Goal: Task Accomplishment & Management: Complete application form

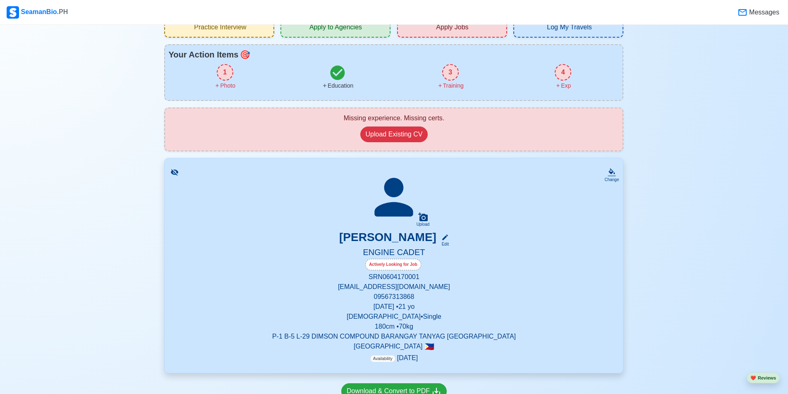
scroll to position [83, 0]
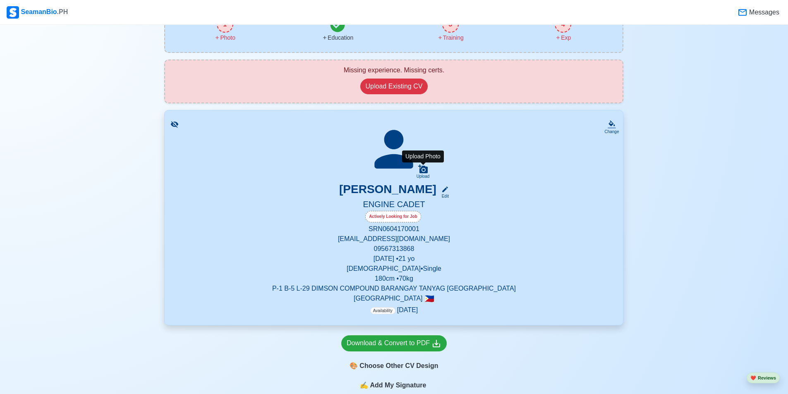
click at [418, 172] on icon at bounding box center [423, 169] width 10 height 10
click at [0, 0] on input "Upload" at bounding box center [0, 0] width 0 height 0
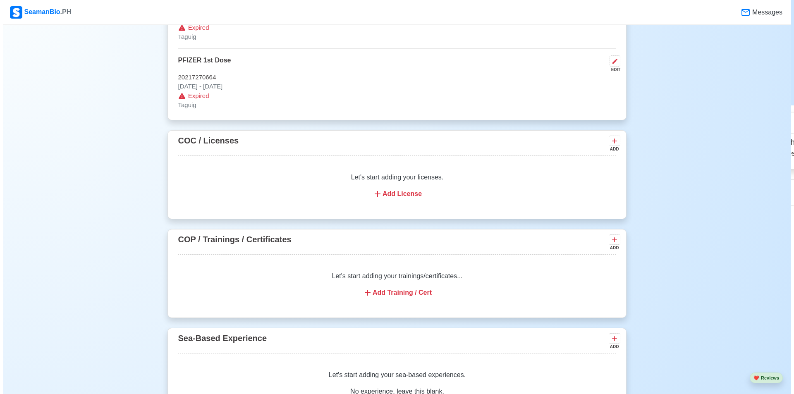
scroll to position [1034, 0]
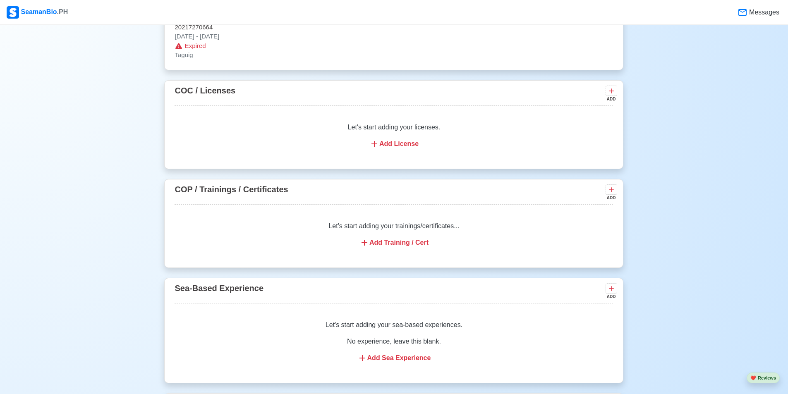
click at [391, 247] on div "Add Training / Cert" at bounding box center [394, 243] width 419 height 10
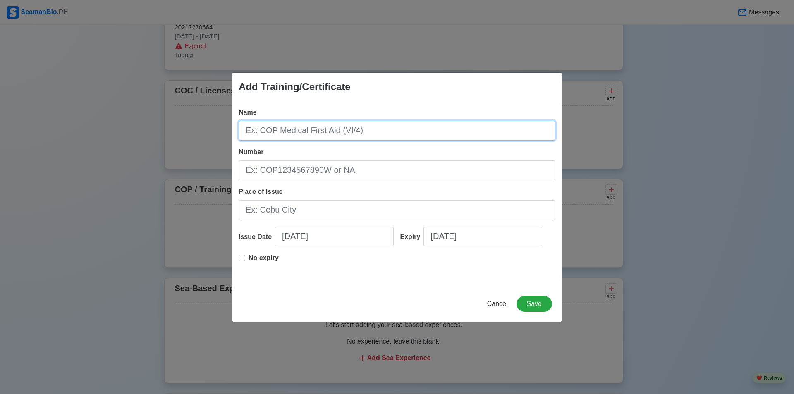
click at [324, 130] on input "Name" at bounding box center [397, 131] width 317 height 20
click at [299, 130] on input "Name" at bounding box center [397, 131] width 317 height 20
paste input "BASIC TRAINING"
type input "BASIC TRAINING"
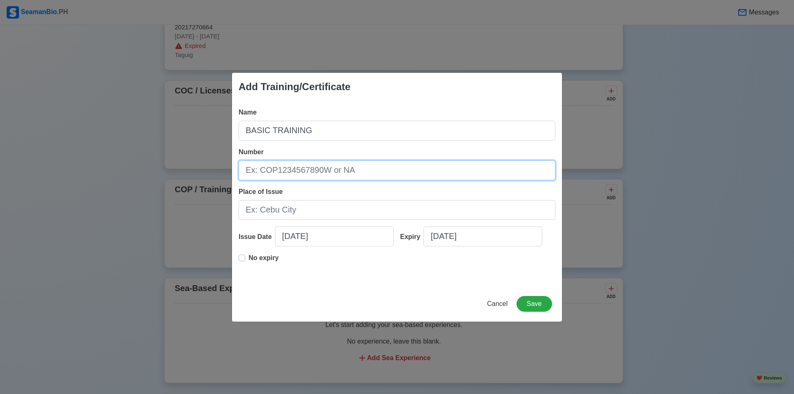
click at [329, 169] on input "Number" at bounding box center [397, 171] width 317 height 20
click at [312, 166] on input "Number" at bounding box center [397, 171] width 317 height 20
paste input "BT200119884125"
type input "BT200119884125"
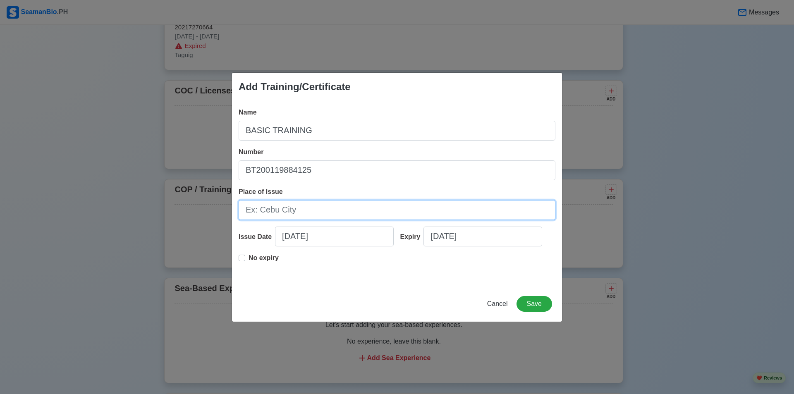
click at [322, 213] on input "Place of Issue" at bounding box center [397, 210] width 317 height 20
type input "m"
type input "[GEOGRAPHIC_DATA]"
click at [312, 235] on input "09/08/2025" at bounding box center [334, 237] width 119 height 20
select select "****"
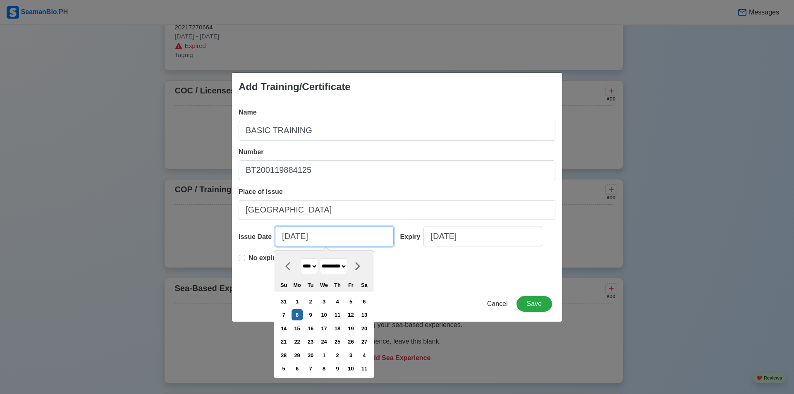
click at [288, 239] on input "09/08/2025" at bounding box center [334, 237] width 119 height 20
click at [348, 266] on select "******* ******** ***** ***** *** **** **** ****** ********* ******* ******** **…" at bounding box center [334, 267] width 28 height 16
select select "****"
click at [324, 259] on select "******* ******** ***** ***** *** **** **** ****** ********* ******* ******** **…" at bounding box center [334, 267] width 28 height 16
click at [330, 352] on div "30" at bounding box center [324, 355] width 11 height 11
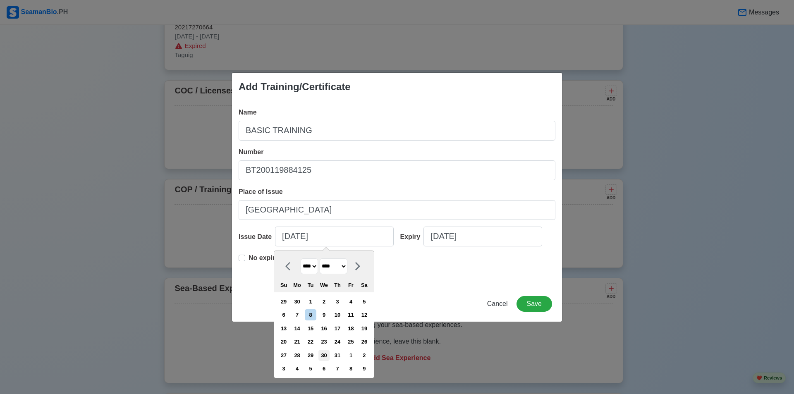
type input "07/30/2025"
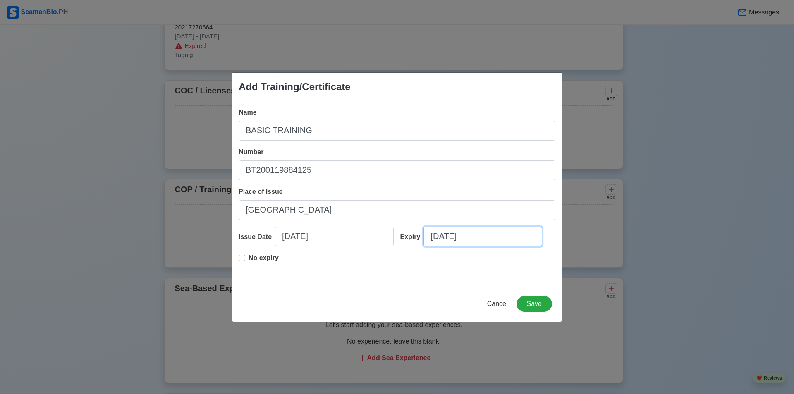
select select "****"
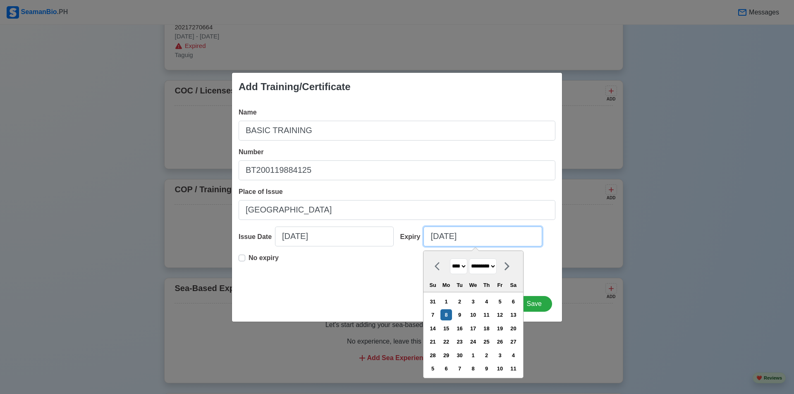
drag, startPoint x: 456, startPoint y: 238, endPoint x: 451, endPoint y: 236, distance: 4.7
click at [455, 237] on input "09/08/2025" at bounding box center [483, 237] width 119 height 20
click at [435, 235] on input "09/08/2025" at bounding box center [483, 237] width 119 height 20
click at [495, 267] on select "******* ******** ***** ***** *** **** **** ****** ********* ******* ******** **…" at bounding box center [483, 267] width 28 height 16
select select "****"
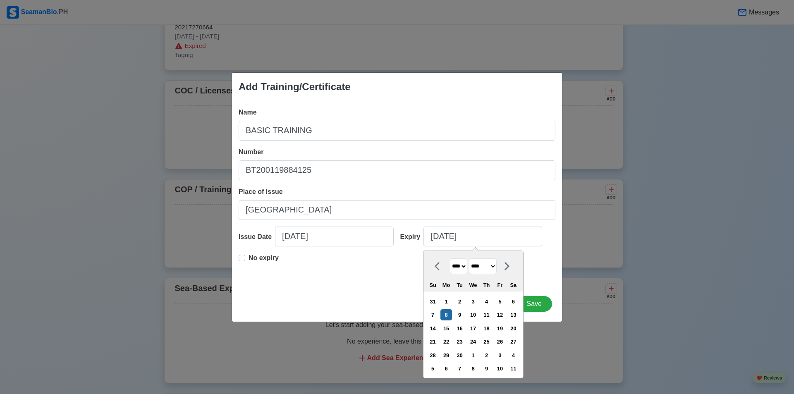
click at [473, 259] on select "******* ******** ***** ***** *** **** **** ****** ********* ******* ******** **…" at bounding box center [483, 267] width 28 height 16
click at [478, 355] on div "30" at bounding box center [473, 355] width 11 height 11
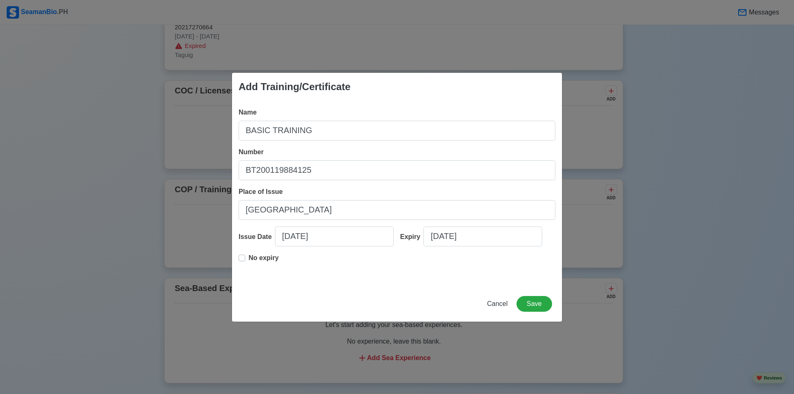
type input "07/30/2025"
click at [474, 234] on input "07/30/2025" at bounding box center [483, 237] width 119 height 20
select select "****"
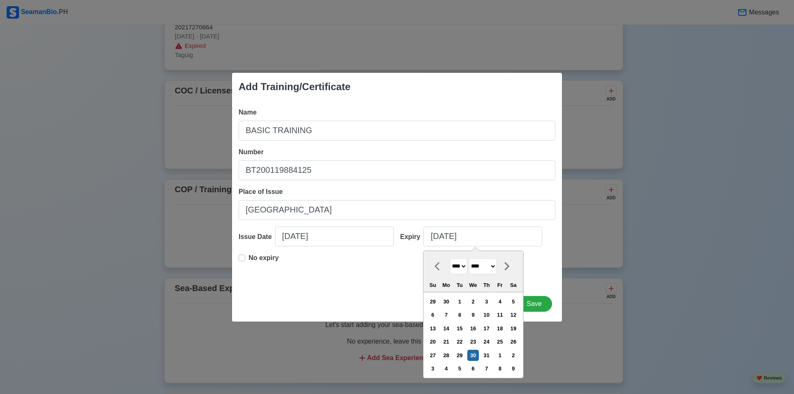
click at [465, 264] on select "**** **** **** **** **** **** **** **** **** **** **** **** **** **** **** ****…" at bounding box center [458, 267] width 17 height 16
select select "****"
click at [450, 259] on select "**** **** **** **** **** **** **** **** **** **** **** **** **** **** **** ****…" at bounding box center [458, 267] width 17 height 16
click at [542, 302] on button "Save" at bounding box center [535, 304] width 36 height 16
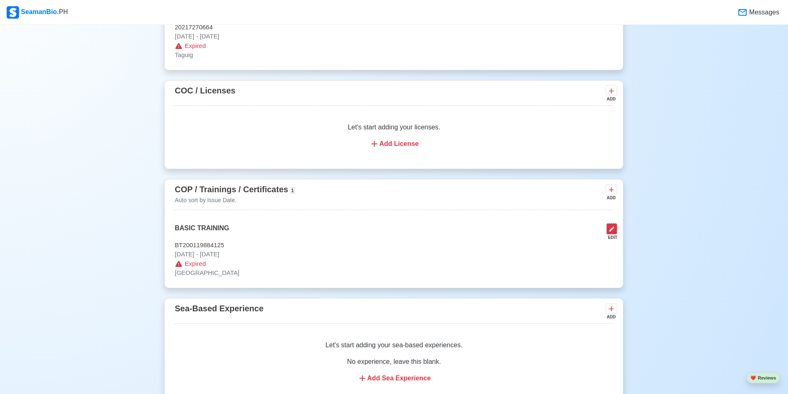
click at [616, 233] on button at bounding box center [612, 228] width 11 height 11
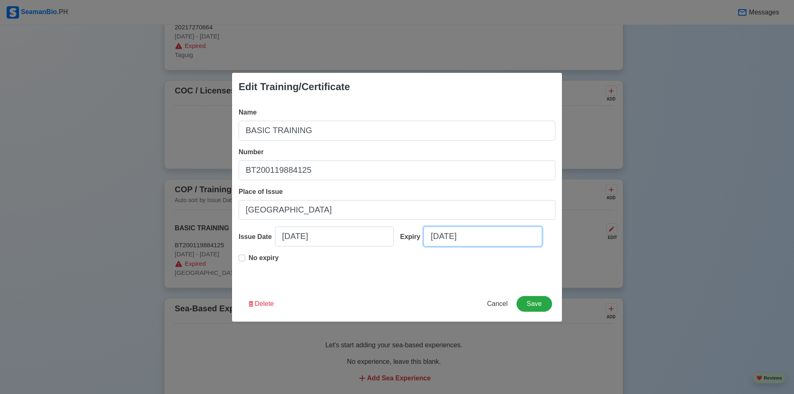
click at [464, 237] on input "07/30/2025" at bounding box center [483, 237] width 119 height 20
select select "****"
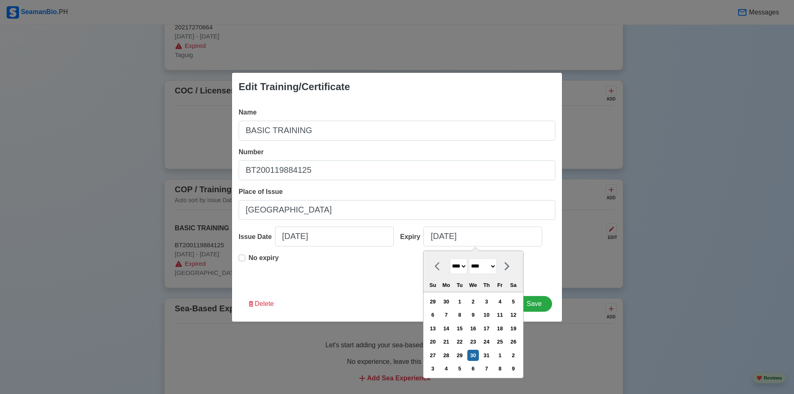
click at [468, 268] on select "**** **** **** **** **** **** **** **** **** **** **** **** **** **** **** ****…" at bounding box center [458, 267] width 17 height 16
select select "****"
click at [450, 259] on select "**** **** **** **** **** **** **** **** **** **** **** **** **** **** **** ****…" at bounding box center [458, 267] width 17 height 16
click at [452, 357] on div "30" at bounding box center [446, 355] width 11 height 11
type input "07/30/2035"
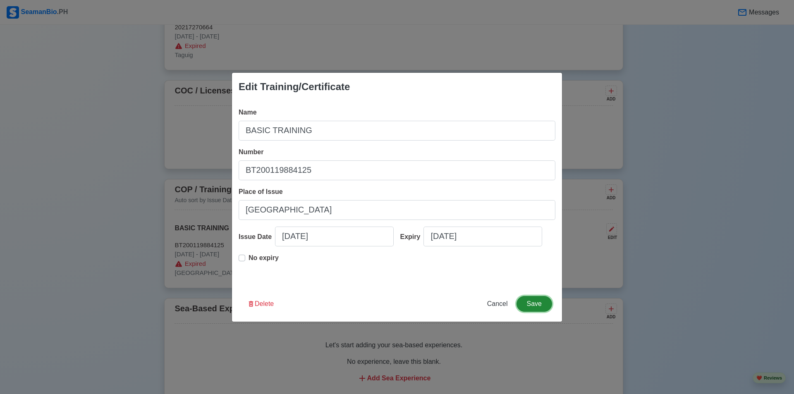
click at [537, 303] on button "Save" at bounding box center [535, 304] width 36 height 16
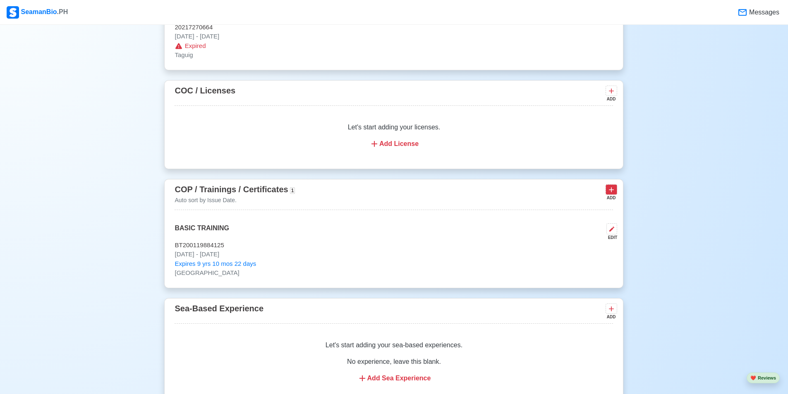
click at [614, 192] on icon at bounding box center [611, 190] width 8 height 8
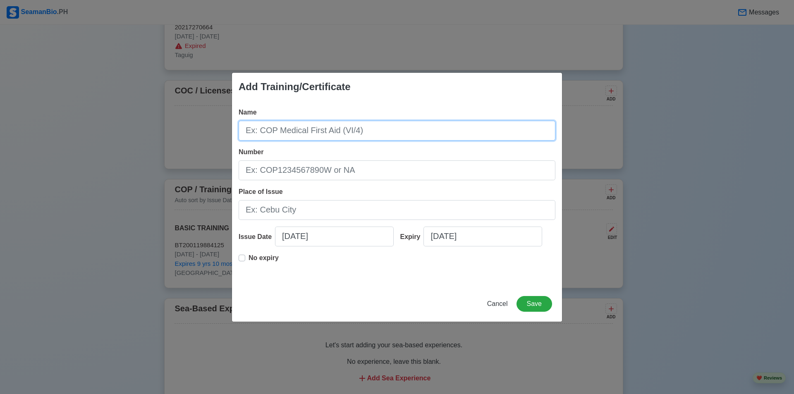
click at [327, 128] on input "Name" at bounding box center [397, 131] width 317 height 20
type input "c"
paste input "SHIP SECURITY AWARENESS TRAINING AND SEAFARERS WITH DESIGNATED SECURITY DUTIES"
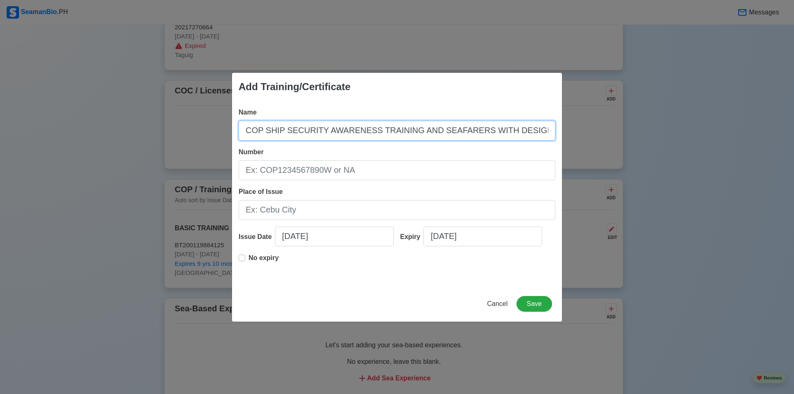
scroll to position [0, 60]
type input "COP SHIP SECURITY AWARENESS TRAINING AND SEAFARERS WITH DESIGNATED SECURITY DUT…"
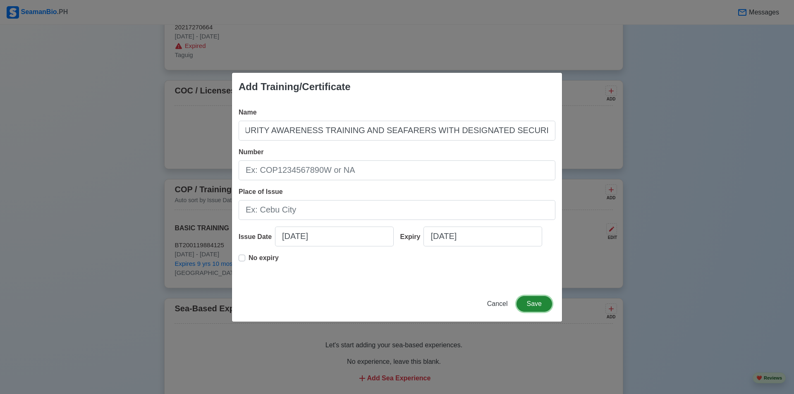
click at [537, 303] on button "Save" at bounding box center [535, 304] width 36 height 16
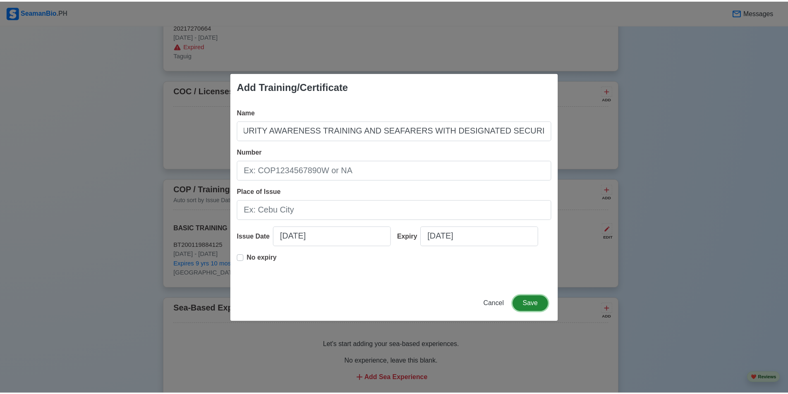
scroll to position [0, 0]
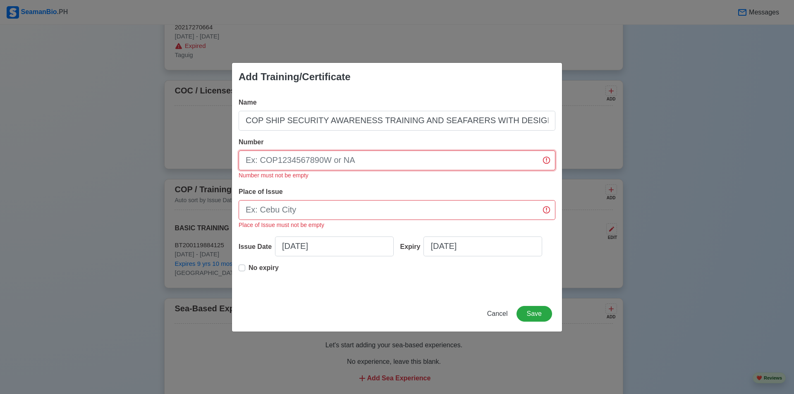
click at [331, 159] on input "Number" at bounding box center [397, 161] width 317 height 20
click at [309, 158] on input "Number" at bounding box center [397, 161] width 317 height 20
paste input "SDSD200031292625"
type input "SDSD200031292625"
click at [319, 218] on input "Place of Issue" at bounding box center [397, 210] width 317 height 20
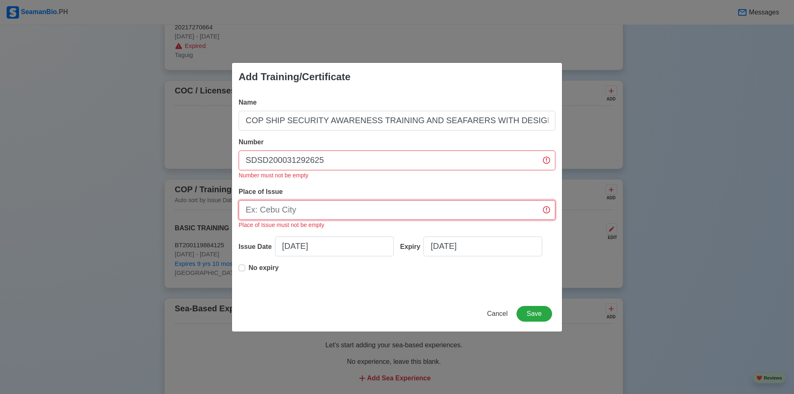
type input "[GEOGRAPHIC_DATA]"
click at [249, 268] on label "No expiry" at bounding box center [264, 271] width 30 height 17
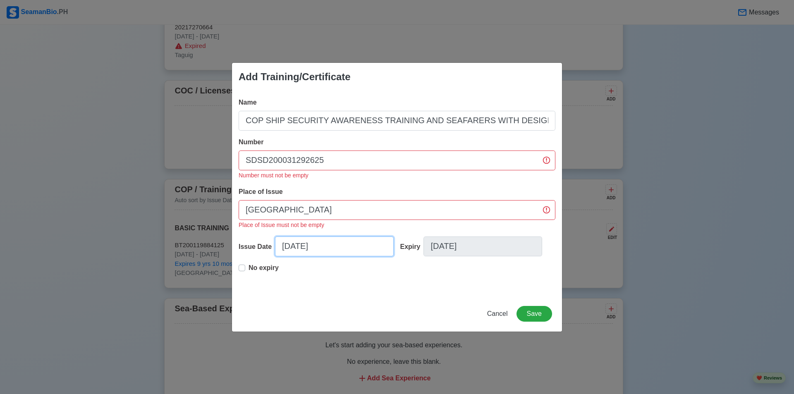
click at [289, 244] on input "09/08/2025" at bounding box center [334, 247] width 119 height 20
select select "****"
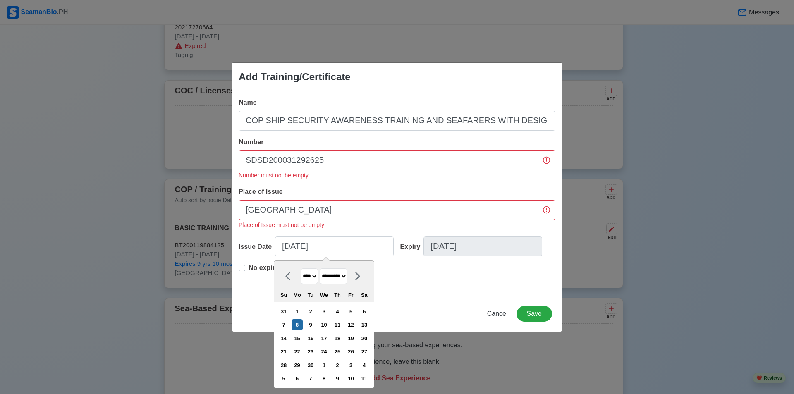
click at [348, 275] on select "******* ******** ***** ***** *** **** **** ****** ********* ******* ******** **…" at bounding box center [334, 277] width 28 height 16
select select "****"
click at [324, 269] on select "******* ******** ***** ***** *** **** **** ****** ********* ******* ******** **…" at bounding box center [334, 277] width 28 height 16
click at [329, 363] on div "30" at bounding box center [324, 365] width 11 height 11
type input "07/30/2025"
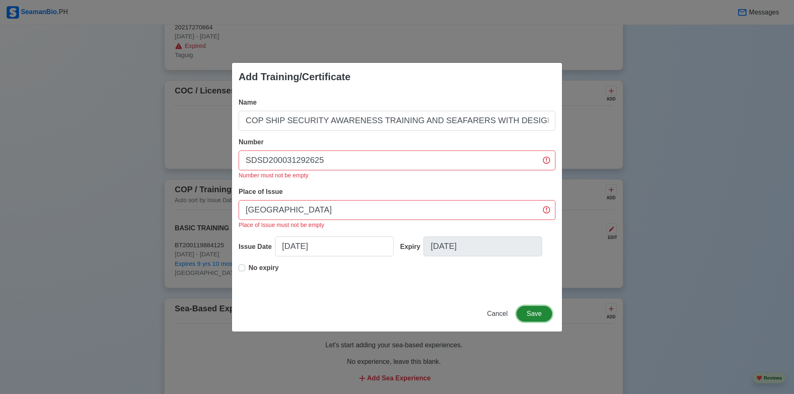
click at [540, 319] on button "Save" at bounding box center [535, 314] width 36 height 16
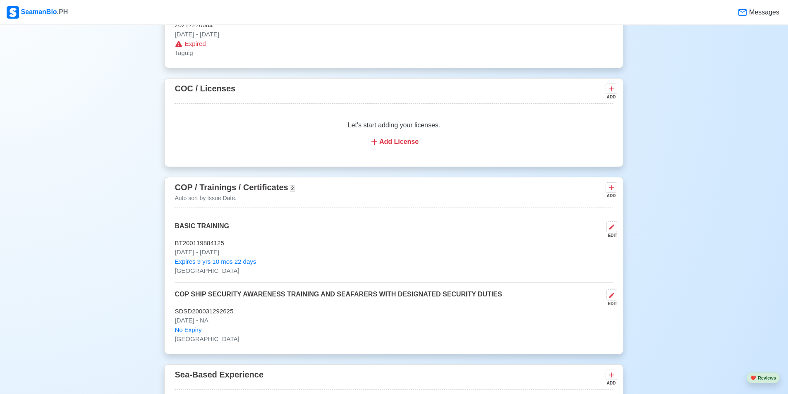
scroll to position [1034, 0]
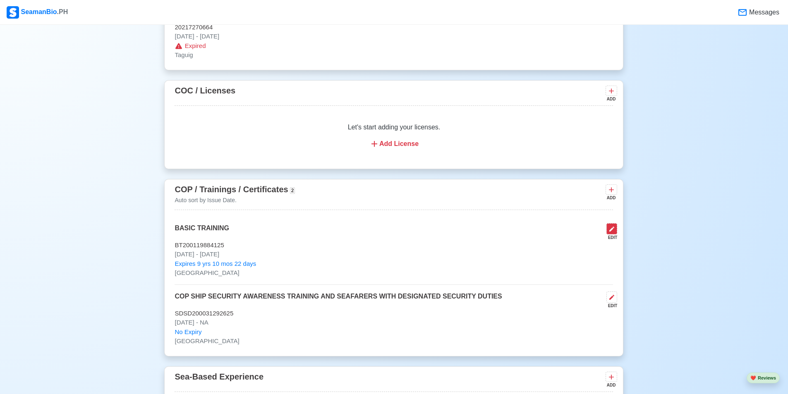
click at [609, 231] on icon at bounding box center [612, 229] width 7 height 7
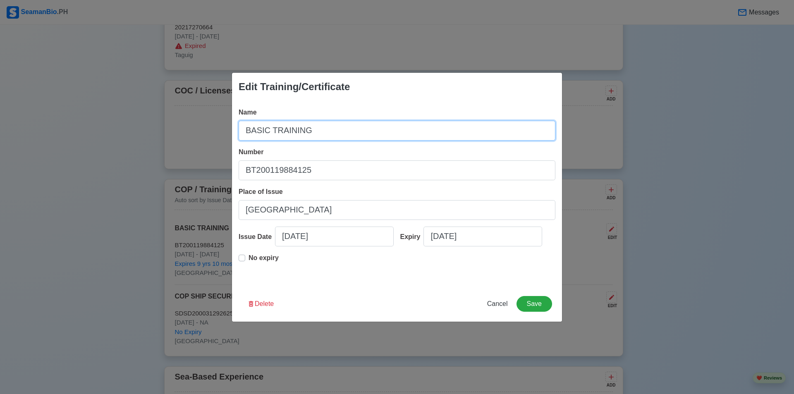
click at [242, 128] on input "BASIC TRAINING" at bounding box center [397, 131] width 317 height 20
type input "COP BASIC TRAINING"
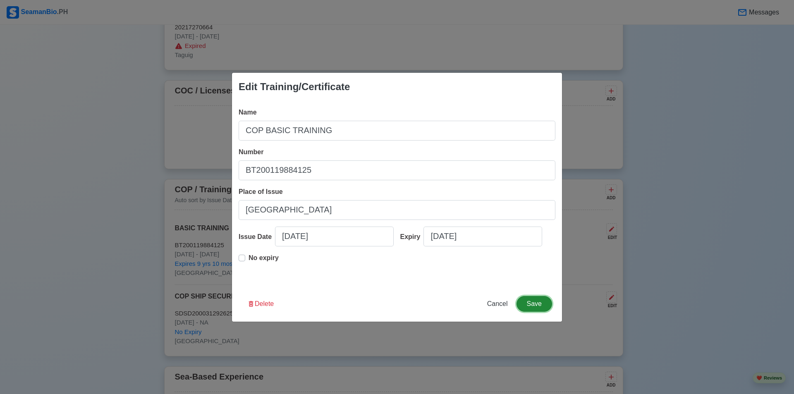
click at [533, 305] on button "Save" at bounding box center [535, 304] width 36 height 16
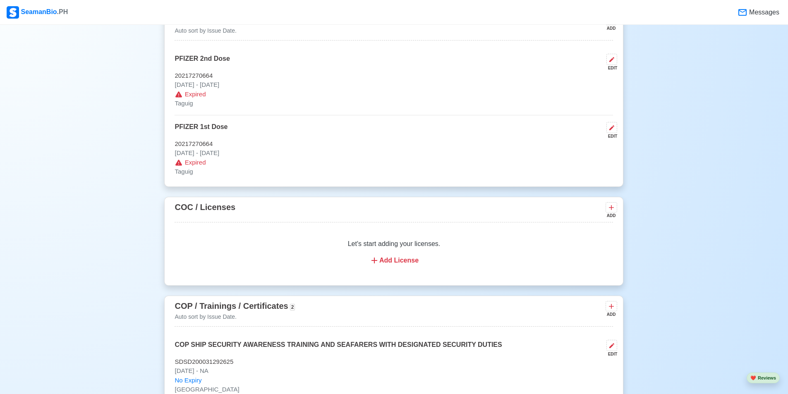
scroll to position [910, 0]
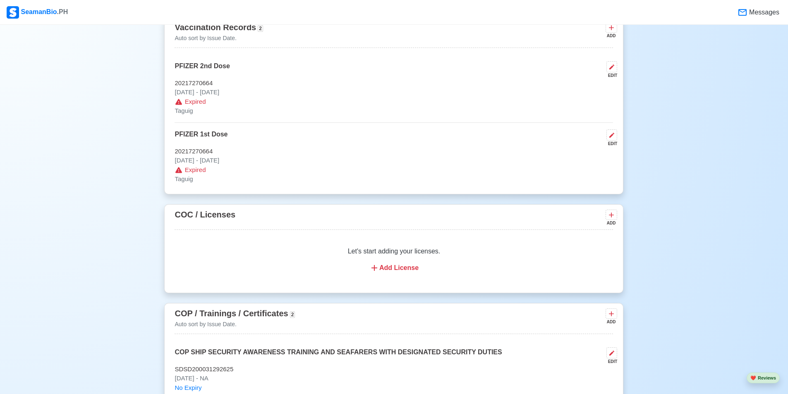
click at [381, 268] on div "Add License" at bounding box center [394, 268] width 419 height 10
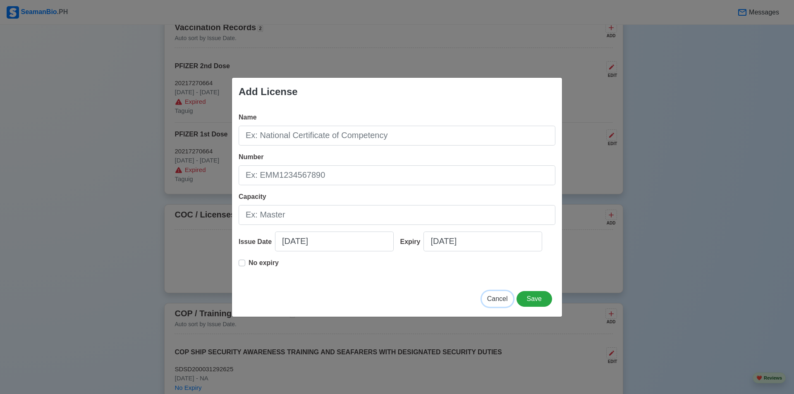
click at [511, 299] on button "Cancel" at bounding box center [497, 299] width 31 height 16
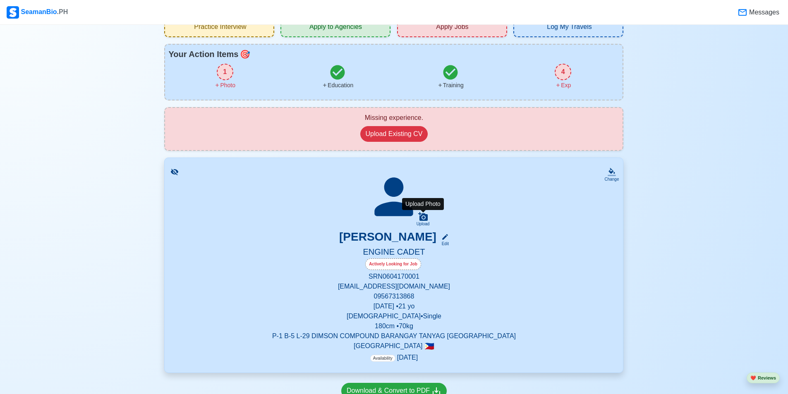
scroll to position [0, 0]
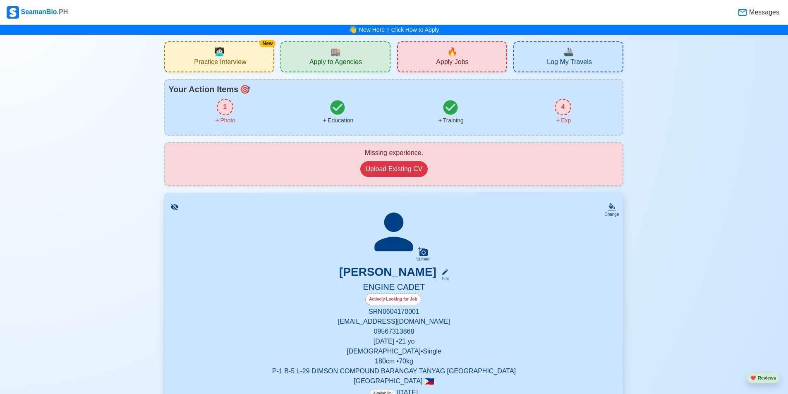
click at [216, 43] on div "New 🧑🏻‍💻 Practice Interview" at bounding box center [219, 56] width 110 height 31
click at [405, 172] on button "Upload Existing CV" at bounding box center [394, 169] width 68 height 16
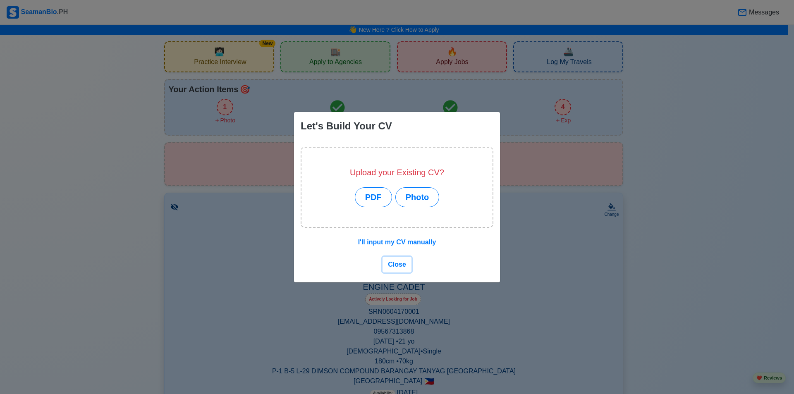
click at [398, 267] on span "Close" at bounding box center [397, 264] width 18 height 7
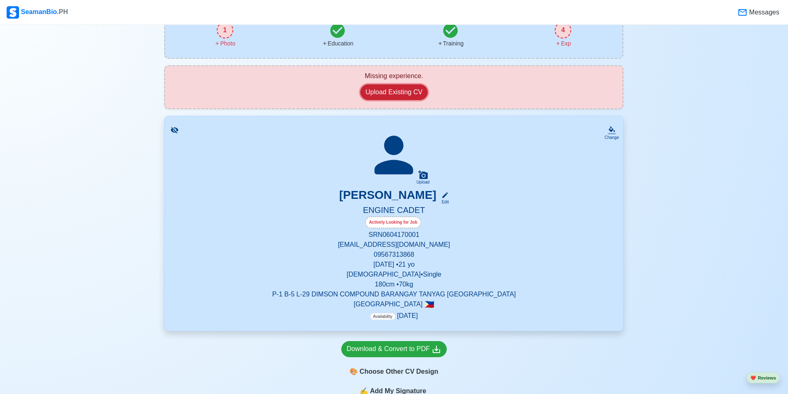
scroll to position [248, 0]
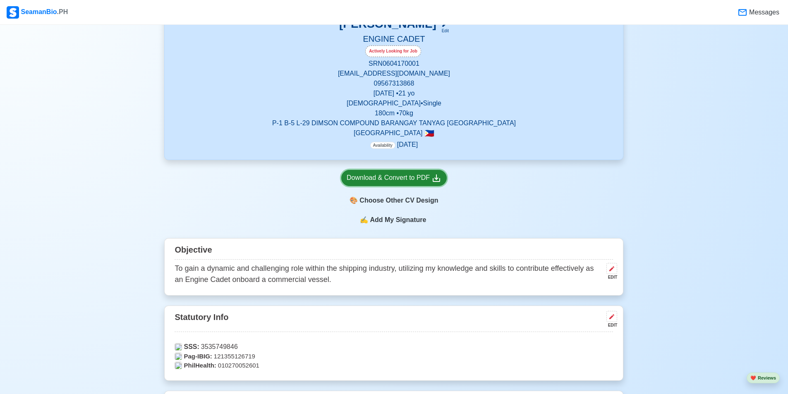
click at [429, 178] on div "Download & Convert to PDF" at bounding box center [394, 178] width 95 height 10
click at [412, 197] on div "🎨 Choose Other CV Design" at bounding box center [394, 201] width 106 height 16
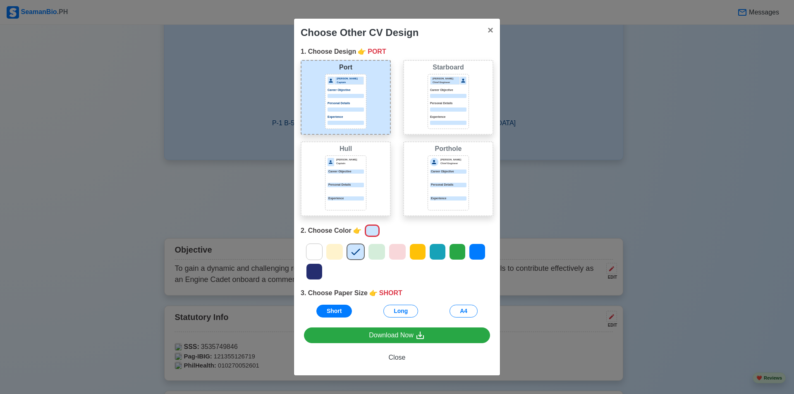
click at [312, 253] on icon at bounding box center [314, 252] width 9 height 7
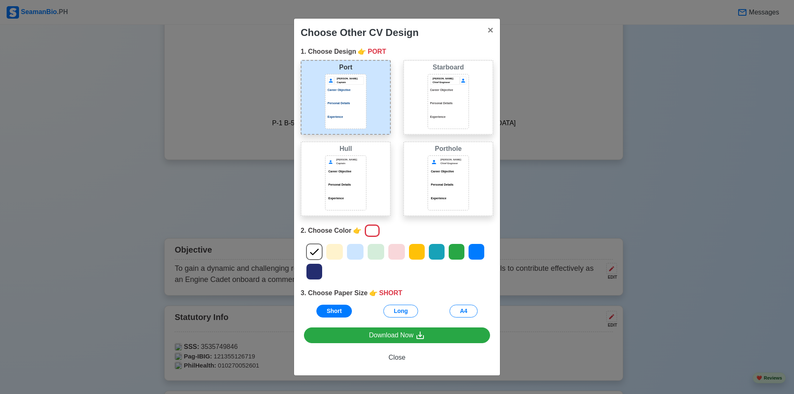
click at [450, 90] on p "Career Objective" at bounding box center [448, 90] width 36 height 5
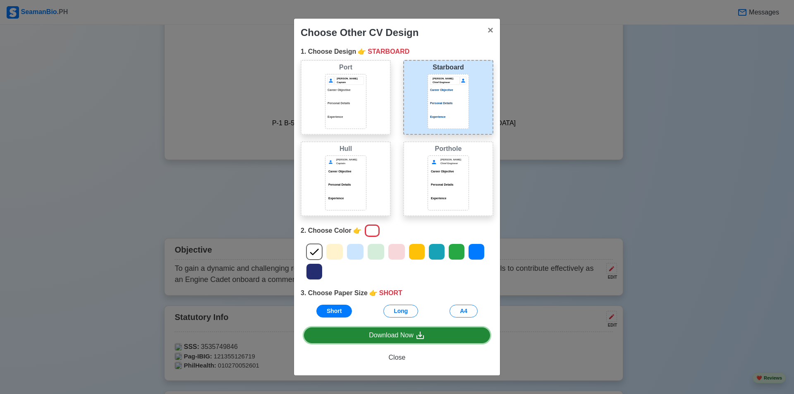
click at [365, 336] on link "Download Now" at bounding box center [397, 336] width 186 height 16
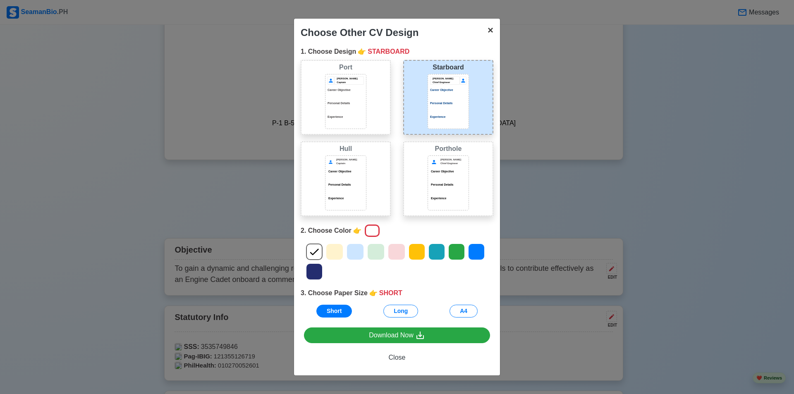
drag, startPoint x: 489, startPoint y: 32, endPoint x: 384, endPoint y: 5, distance: 108.3
click at [489, 32] on span "×" at bounding box center [491, 29] width 6 height 11
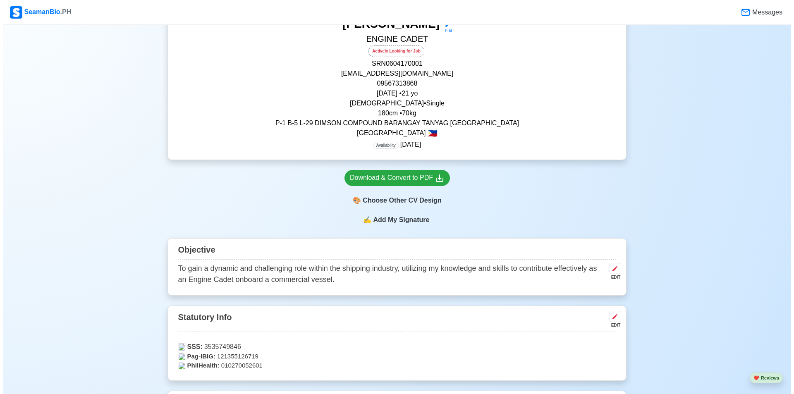
scroll to position [0, 0]
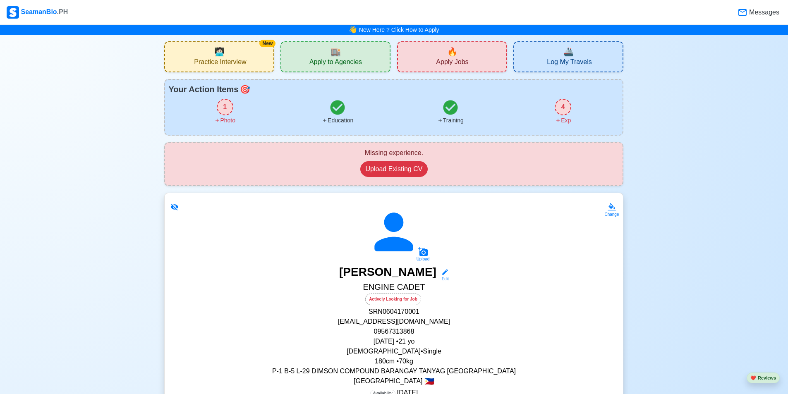
click at [257, 43] on div "New 🧑🏻‍💻 Practice Interview" at bounding box center [219, 56] width 110 height 31
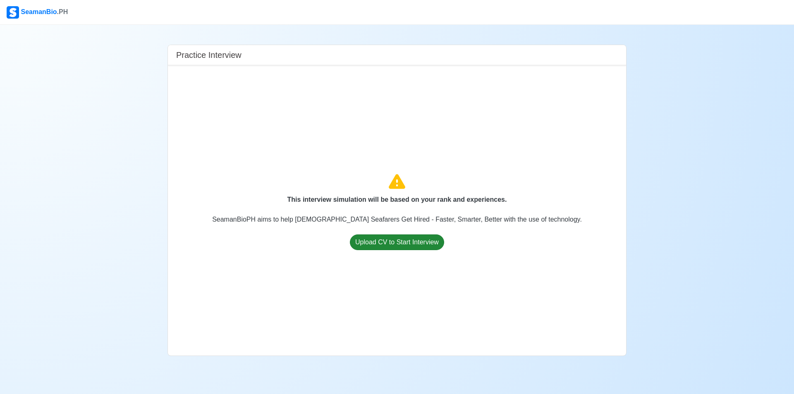
click at [391, 235] on div "This interview simulation will be based on your rank and experiences. SeamanBio…" at bounding box center [397, 210] width 445 height 277
click at [392, 245] on button "Upload CV to Start Interview" at bounding box center [397, 243] width 94 height 16
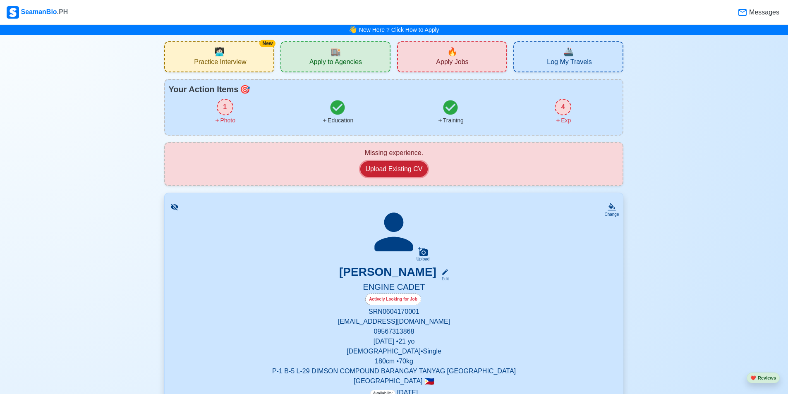
click at [392, 169] on button "Upload Existing CV" at bounding box center [394, 169] width 68 height 16
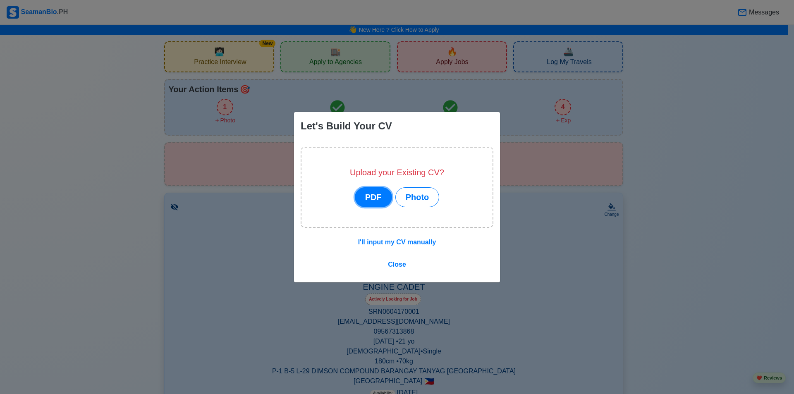
click at [377, 203] on button "PDF" at bounding box center [373, 197] width 37 height 20
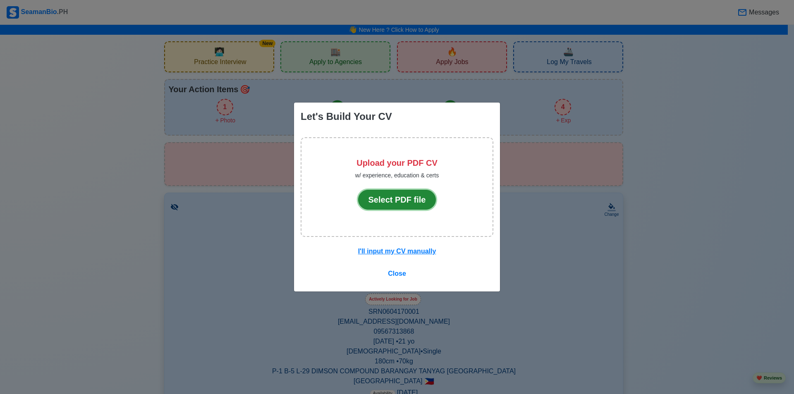
click at [377, 203] on button "Select PDF file" at bounding box center [397, 200] width 78 height 20
click at [382, 202] on button "Select PDF file" at bounding box center [397, 200] width 78 height 20
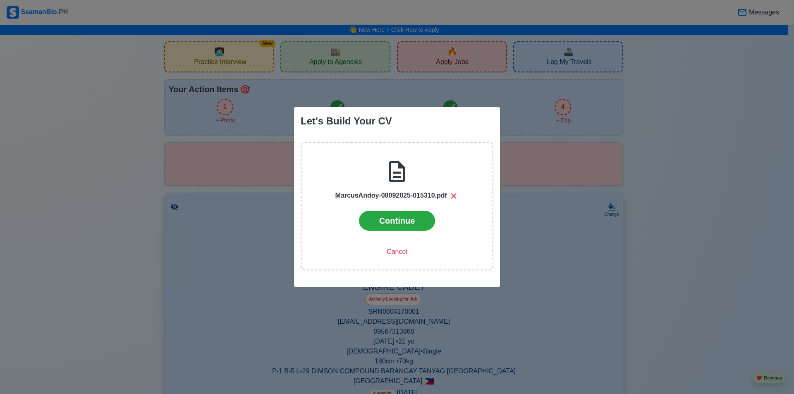
click at [151, 64] on div "Let's Build Your CV MarcusAndoy-08092025-015310.pdf Continue Cancel" at bounding box center [397, 197] width 794 height 394
click at [402, 217] on button "Continue" at bounding box center [397, 221] width 77 height 20
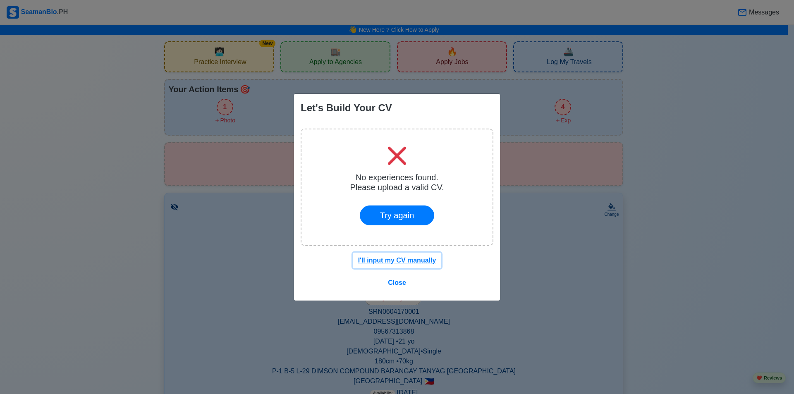
click at [400, 260] on u "I'll input my CV manually" at bounding box center [397, 260] width 78 height 7
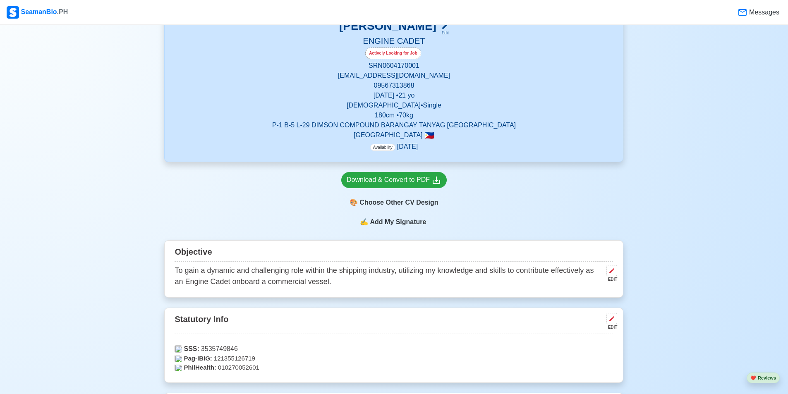
scroll to position [139, 0]
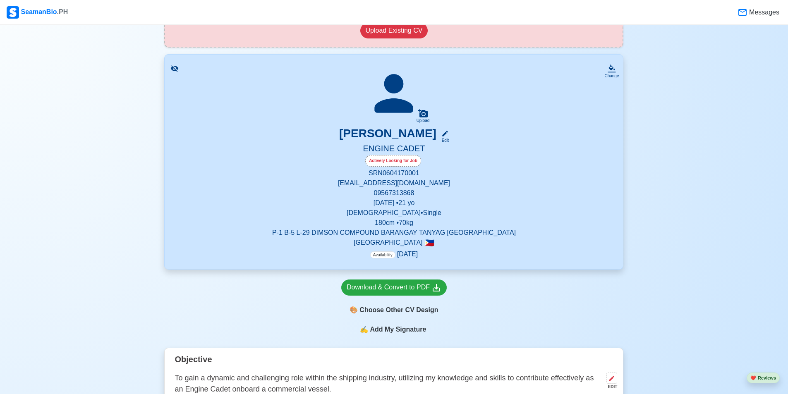
click at [397, 330] on span "Add My Signature" at bounding box center [398, 330] width 60 height 10
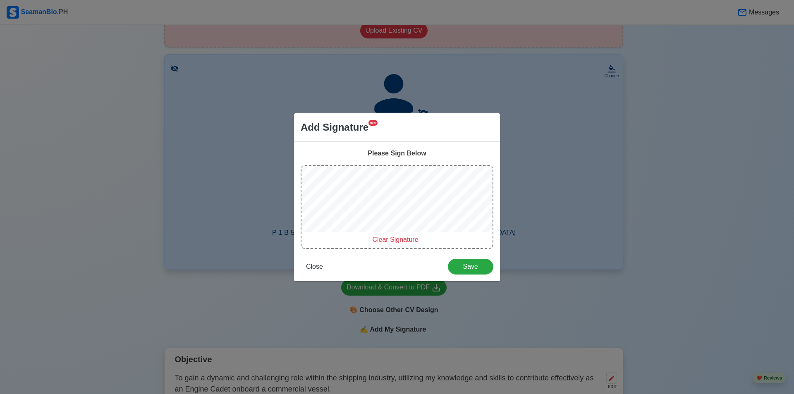
click at [386, 241] on span "Clear Signature" at bounding box center [395, 239] width 46 height 7
click at [406, 238] on span "Clear Signature" at bounding box center [395, 239] width 46 height 7
click at [469, 265] on span "Save" at bounding box center [470, 266] width 35 height 7
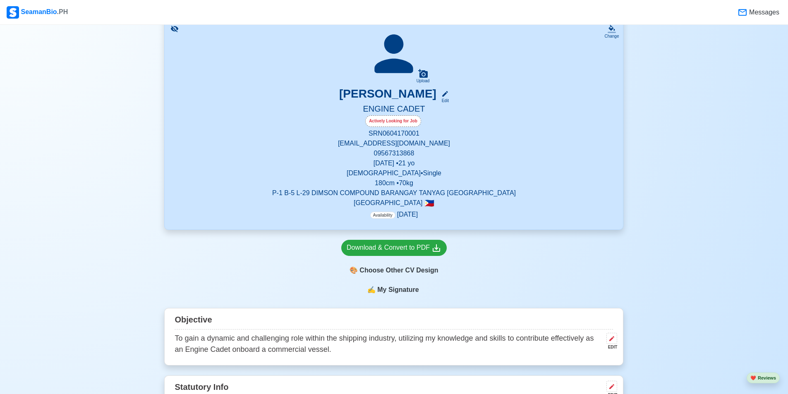
scroll to position [263, 0]
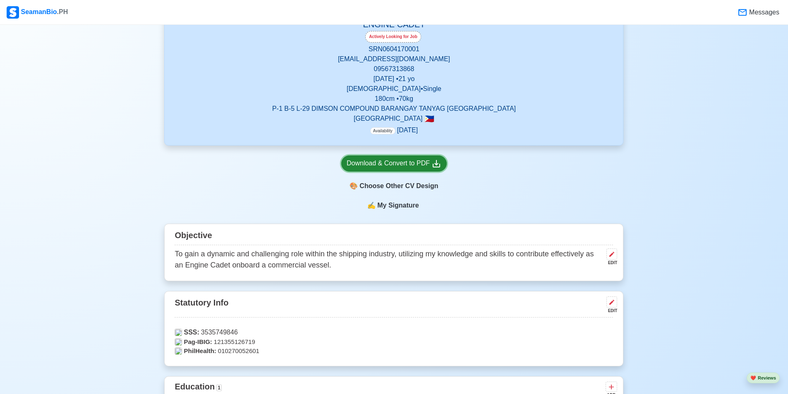
click at [423, 166] on div "Download & Convert to PDF" at bounding box center [394, 163] width 95 height 10
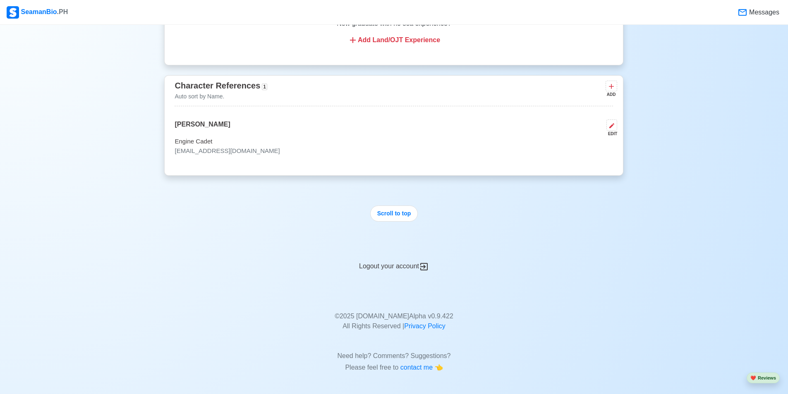
scroll to position [1545, 0]
click at [611, 122] on icon at bounding box center [612, 125] width 7 height 7
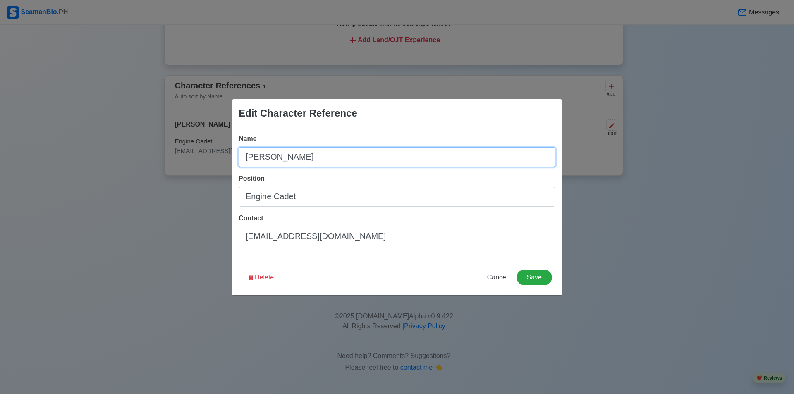
drag, startPoint x: 322, startPoint y: 161, endPoint x: 223, endPoint y: 163, distance: 98.9
click at [223, 163] on div "Edit Character Reference Name Marcus Andoy Position Engine Cadet Contact marcus…" at bounding box center [397, 197] width 794 height 394
type input "a"
type input "[PERSON_NAME]"
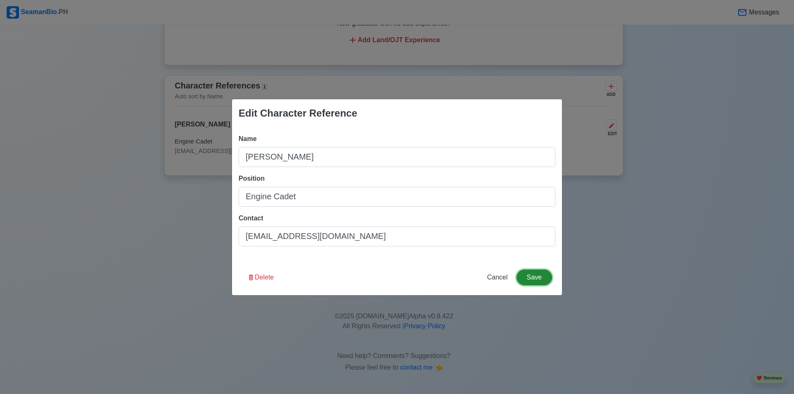
click at [537, 278] on button "Save" at bounding box center [535, 278] width 36 height 16
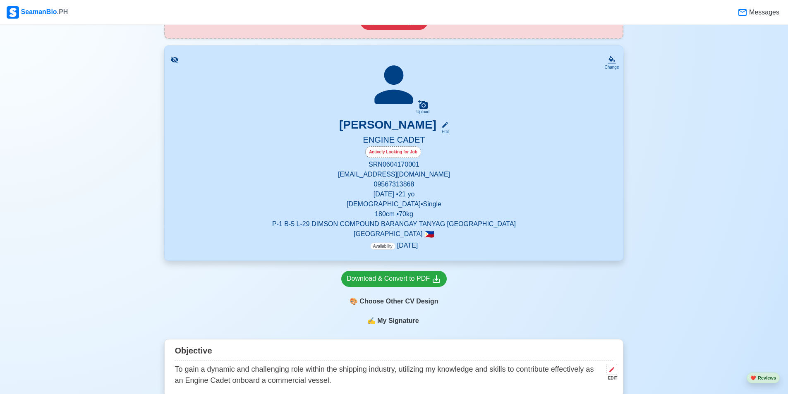
scroll to position [56, 0]
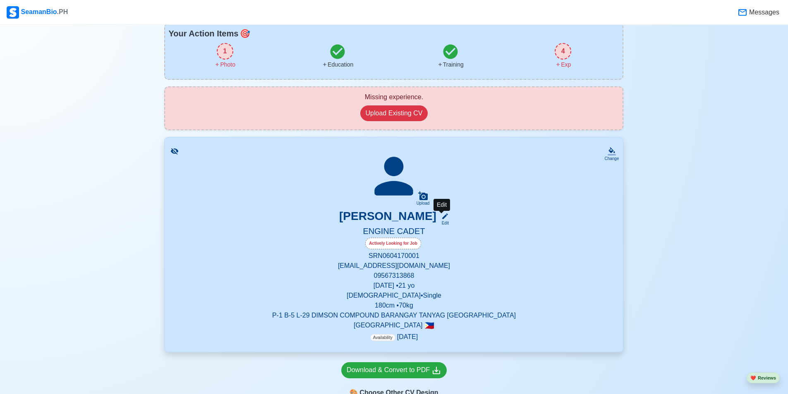
click at [445, 218] on icon at bounding box center [444, 216] width 7 height 7
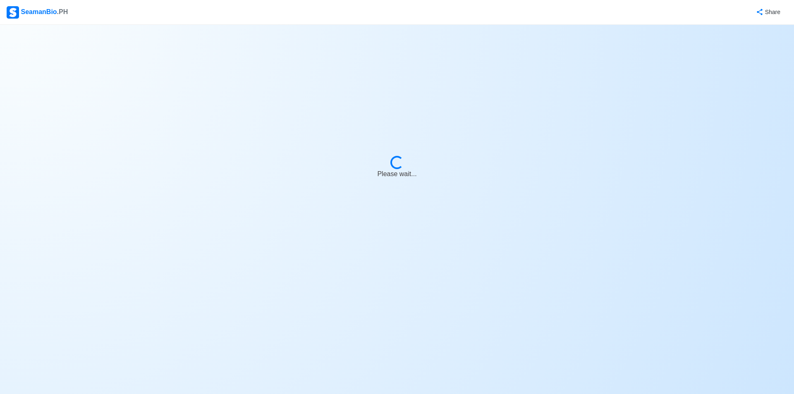
select select "Actively Looking for Job"
select select "Visible for Hiring"
select select "Single"
select select "[DEMOGRAPHIC_DATA]"
select select "PH"
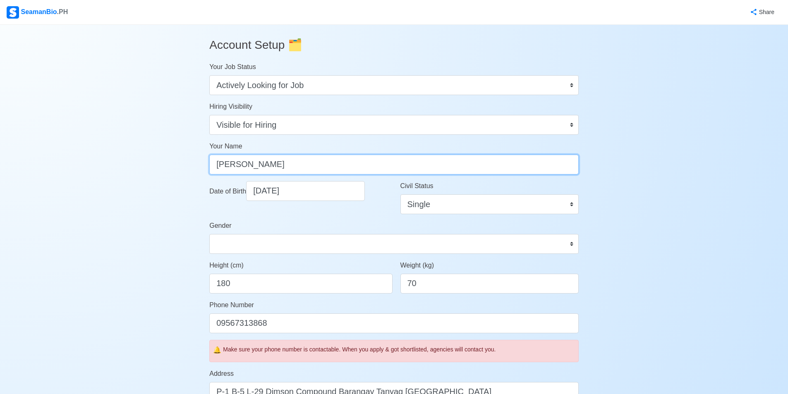
drag, startPoint x: 292, startPoint y: 162, endPoint x: 199, endPoint y: 158, distance: 93.2
click at [199, 158] on div "Account Setup 🗂️ Your Job Status Onboard Actively Looking for Job Not Looking f…" at bounding box center [394, 398] width 394 height 747
type input "Andoy, Marcus P."
drag, startPoint x: 284, startPoint y: 161, endPoint x: 201, endPoint y: 165, distance: 83.3
click at [201, 167] on div "Account Setup 🗂️ Your Job Status Onboard Actively Looking for Job Not Looking f…" at bounding box center [394, 398] width 394 height 747
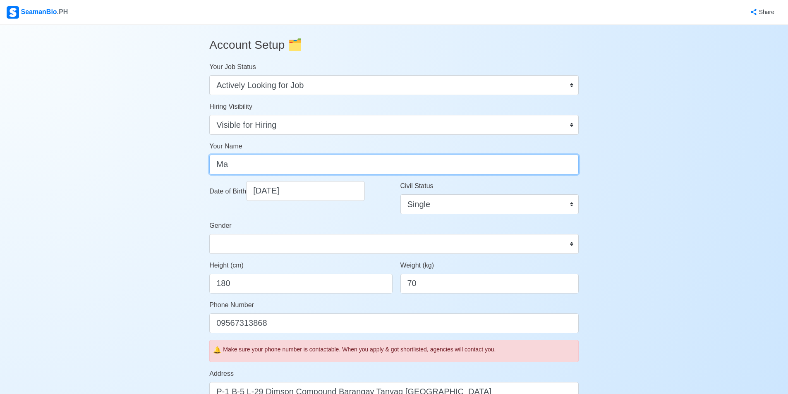
type input "M"
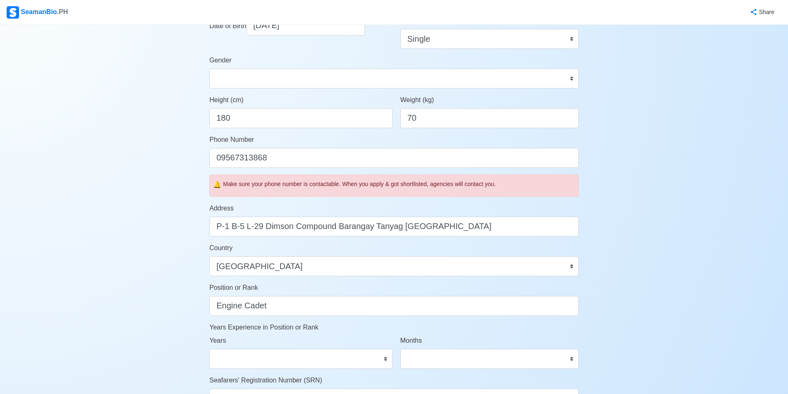
scroll to position [398, 0]
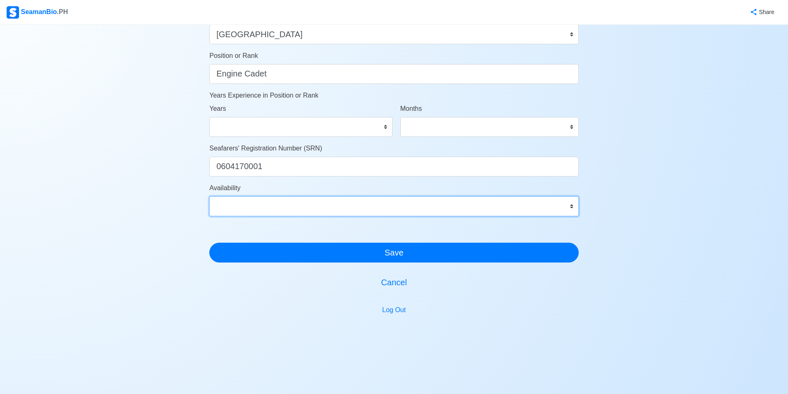
click at [515, 200] on select "Immediate Oct 2025 Nov 2025 Dec 2025 Jan 2026 Feb 2026 Mar 2026 Apr 2026 May 20…" at bounding box center [393, 207] width 369 height 20
click at [516, 201] on select "Immediate Oct 2025 Nov 2025 Dec 2025 Jan 2026 Feb 2026 Mar 2026 Apr 2026 May 20…" at bounding box center [393, 207] width 369 height 20
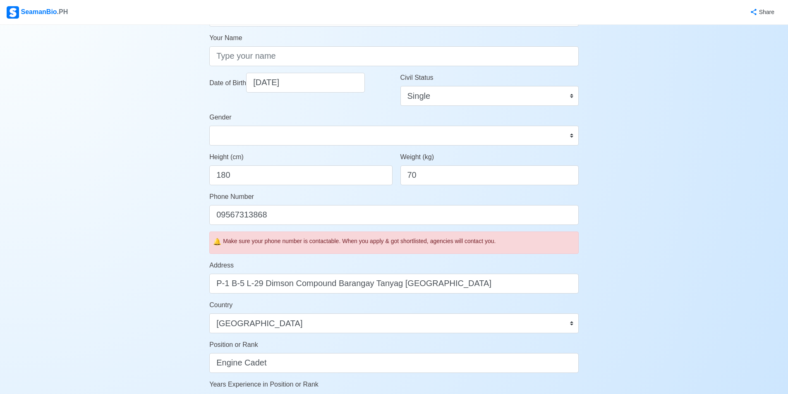
scroll to position [108, 0]
drag, startPoint x: 417, startPoint y: 178, endPoint x: 410, endPoint y: 176, distance: 6.8
click at [410, 176] on input "70" at bounding box center [490, 176] width 178 height 20
type input "75"
click at [249, 180] on input "180" at bounding box center [300, 176] width 183 height 20
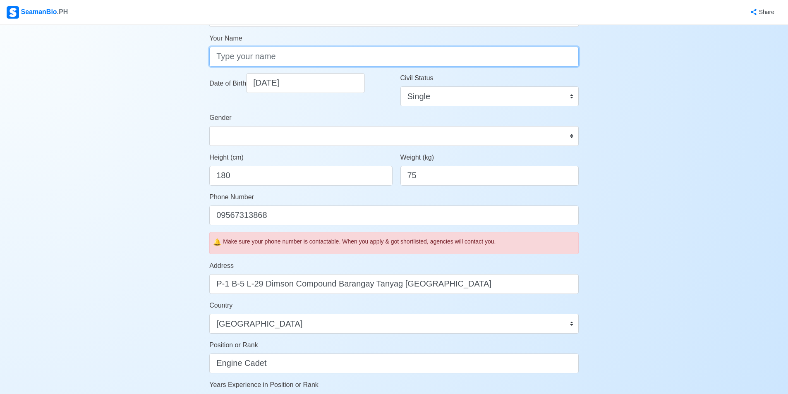
click at [288, 59] on input "Your Name" at bounding box center [393, 57] width 369 height 20
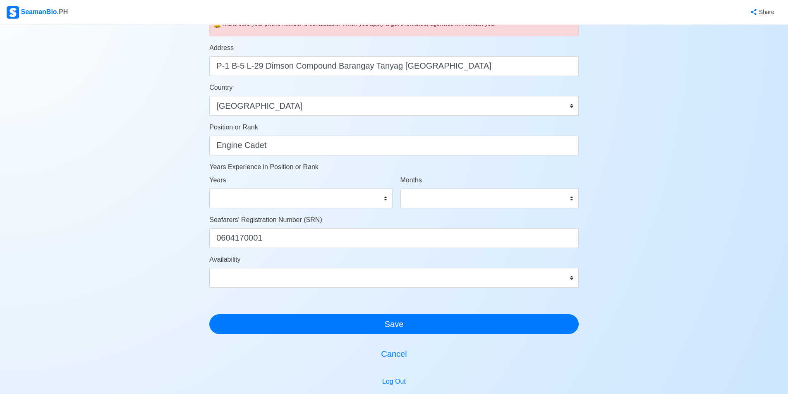
scroll to position [398, 0]
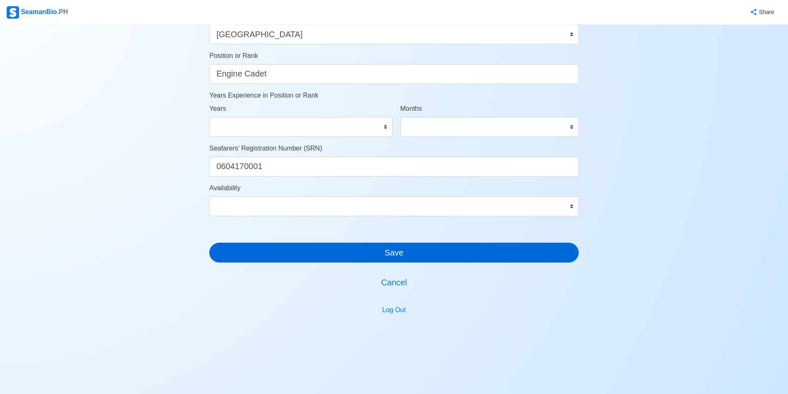
type input "Marcus P. Andoy"
click at [381, 252] on button "Save" at bounding box center [393, 253] width 369 height 20
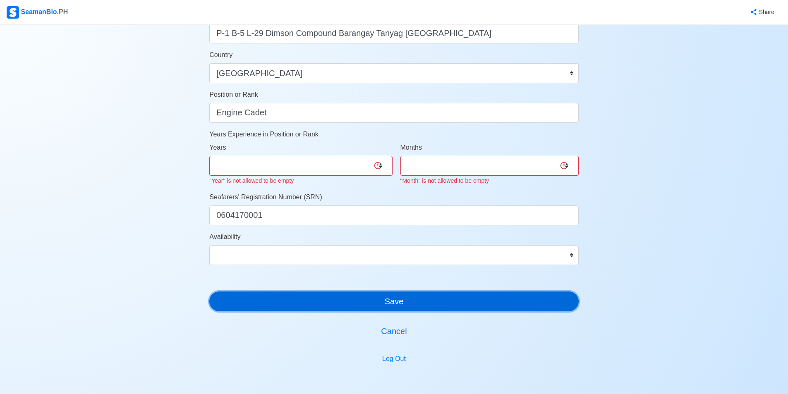
scroll to position [315, 0]
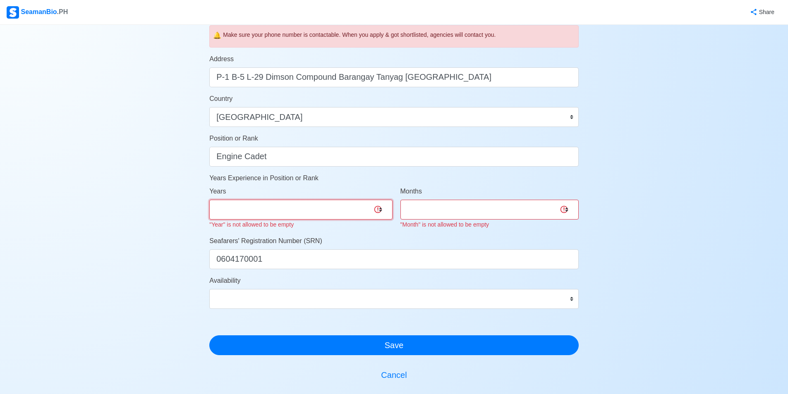
click at [381, 208] on select "0 1 2 3 4 5 6 7 8 9 10 11 12 13 14 15 16 17 18 19 20 21 22 23 24 25 26 27 28 29…" at bounding box center [300, 210] width 183 height 20
click at [379, 214] on select "0 1 2 3 4 5 6 7 8 9 10 11 12 13 14 15 16 17 18 19 20 21 22 23 24 25 26 27 28 29…" at bounding box center [300, 210] width 183 height 20
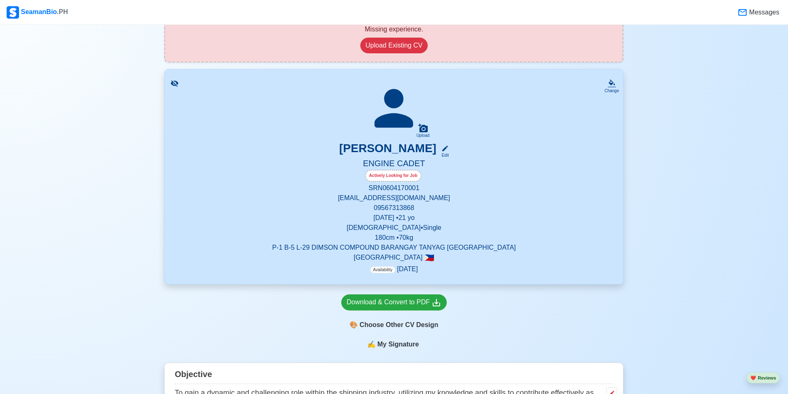
scroll to position [124, 0]
click at [444, 153] on div "Edit" at bounding box center [443, 155] width 11 height 6
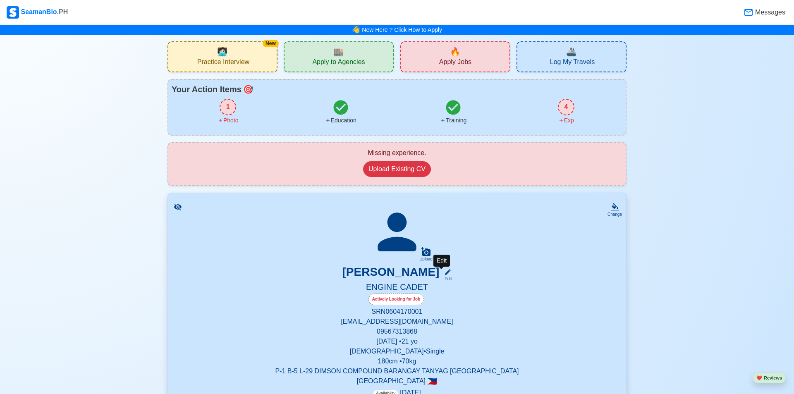
select select "Actively Looking for Job"
select select "Visible for Hiring"
select select "Single"
select select "[DEMOGRAPHIC_DATA]"
select select "PH"
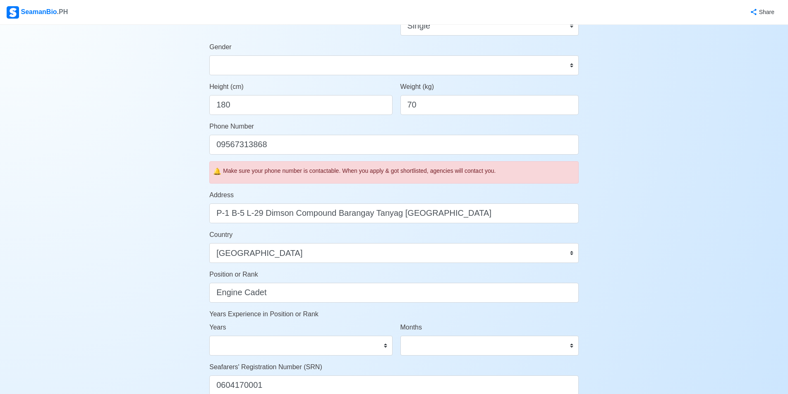
scroll to position [83, 0]
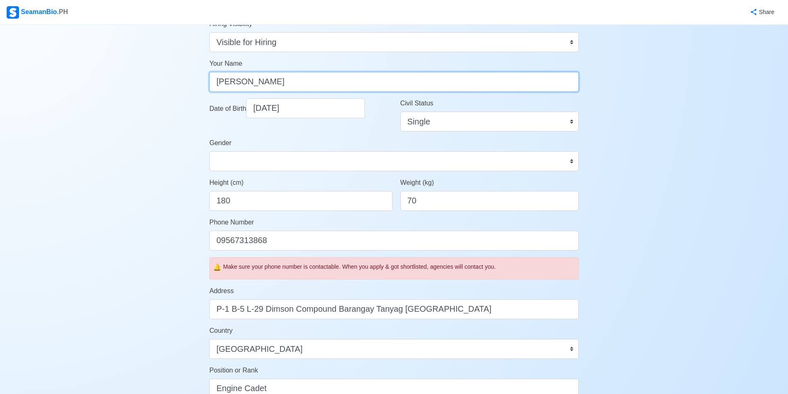
click at [243, 83] on input "Marcus Andoy" at bounding box center [393, 82] width 369 height 20
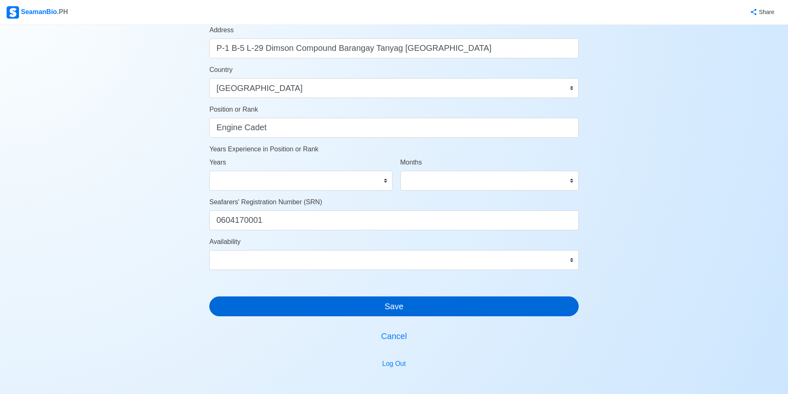
scroll to position [398, 0]
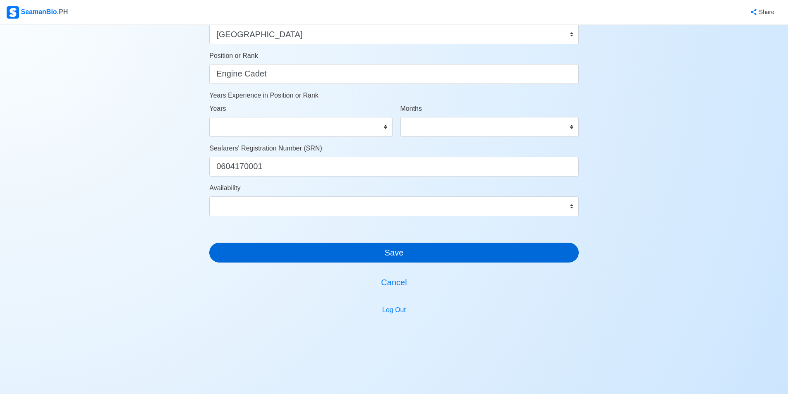
type input "Marcus P. Andoy"
click at [325, 255] on button "Save" at bounding box center [393, 253] width 369 height 20
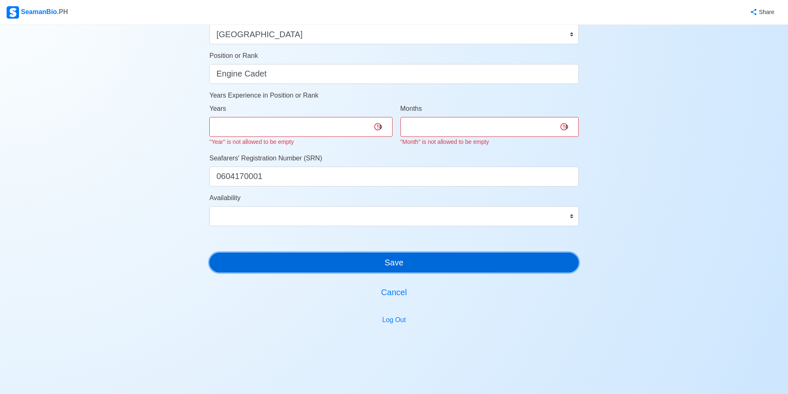
click at [324, 255] on button "Save" at bounding box center [393, 263] width 369 height 20
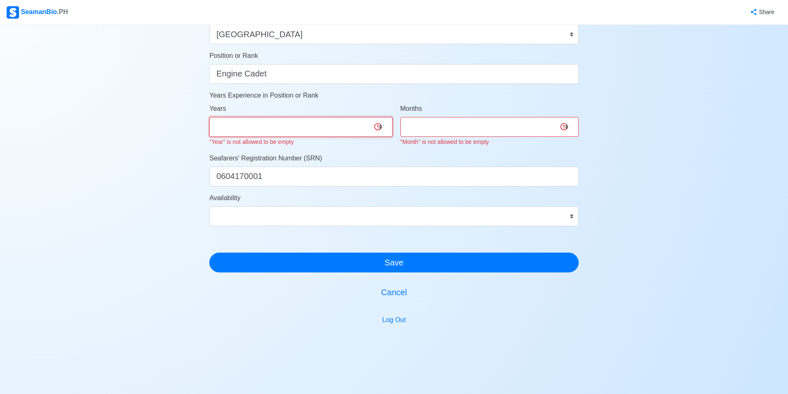
click at [379, 126] on select "0 1 2 3 4 5 6 7 8 9 10 11 12 13 14 15 16 17 18 19 20 21 22 23 24 25 26 27 28 29…" at bounding box center [300, 127] width 183 height 20
select select "0"
click at [209, 117] on select "0 1 2 3 4 5 6 7 8 9 10 11 12 13 14 15 16 17 18 19 20 21 22 23 24 25 26 27 28 29…" at bounding box center [300, 127] width 183 height 20
click at [461, 129] on select "0 1 2 3 4 5 6 7 8 9 10 11" at bounding box center [490, 127] width 178 height 20
select select "0"
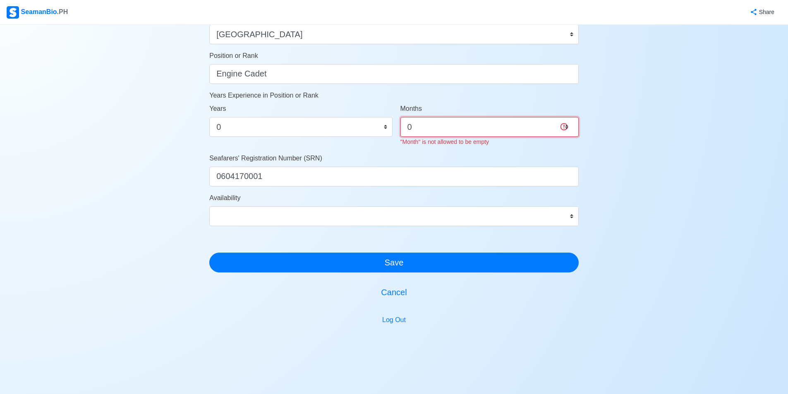
click at [401, 117] on select "0 1 2 3 4 5 6 7 8 9 10 11" at bounding box center [490, 127] width 178 height 20
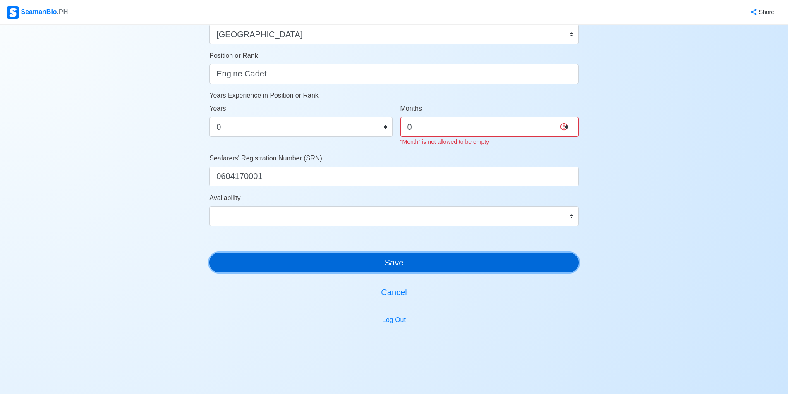
click at [358, 262] on button "Save" at bounding box center [393, 263] width 369 height 20
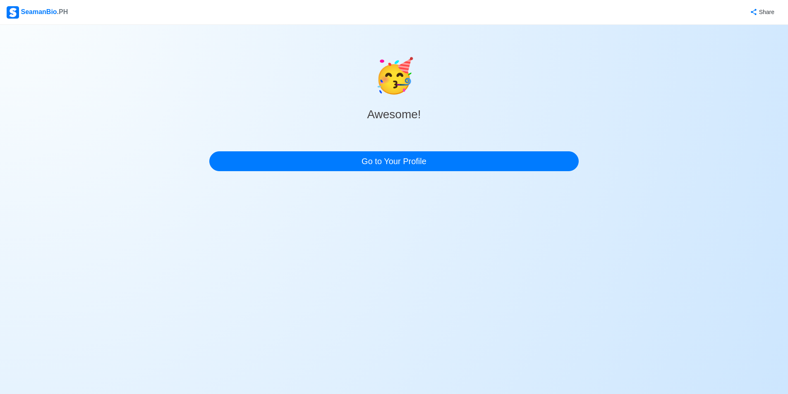
scroll to position [0, 0]
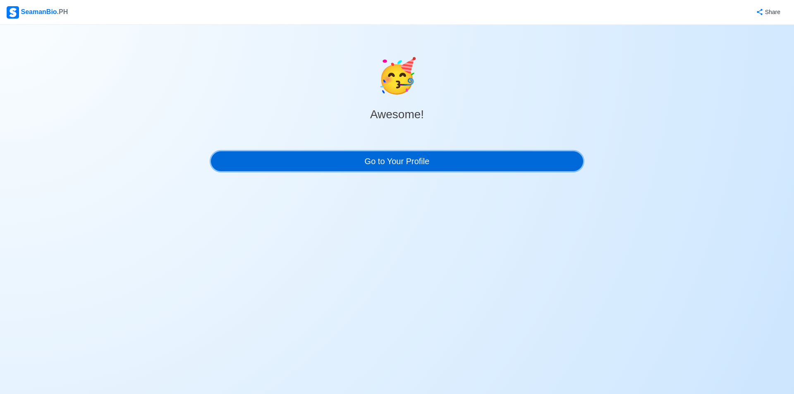
click at [375, 159] on link "Go to Your Profile" at bounding box center [397, 161] width 372 height 20
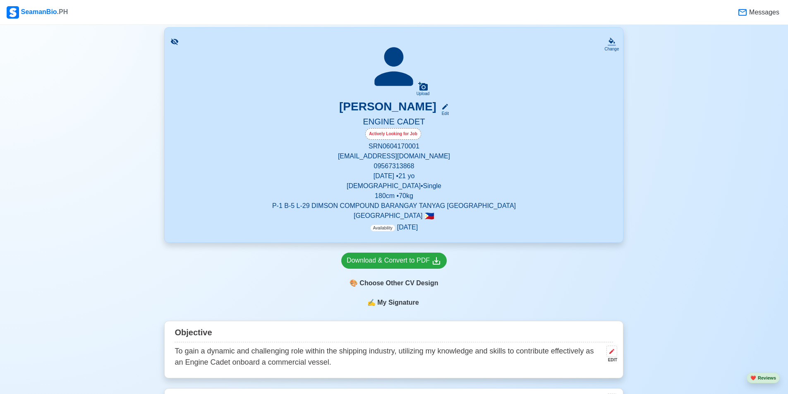
scroll to position [83, 0]
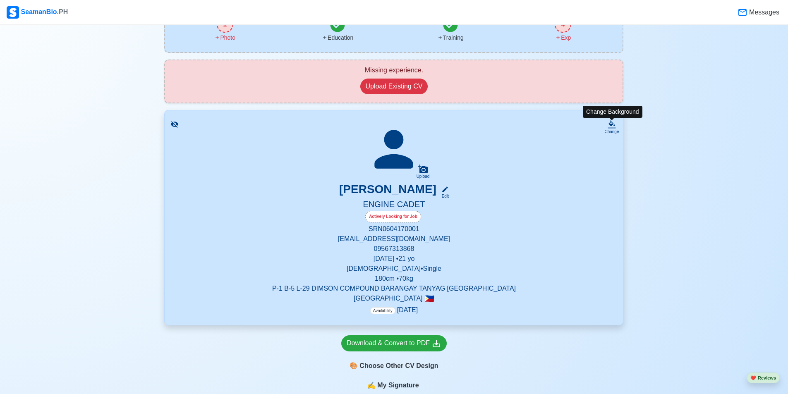
click at [612, 124] on icon at bounding box center [612, 123] width 6 height 6
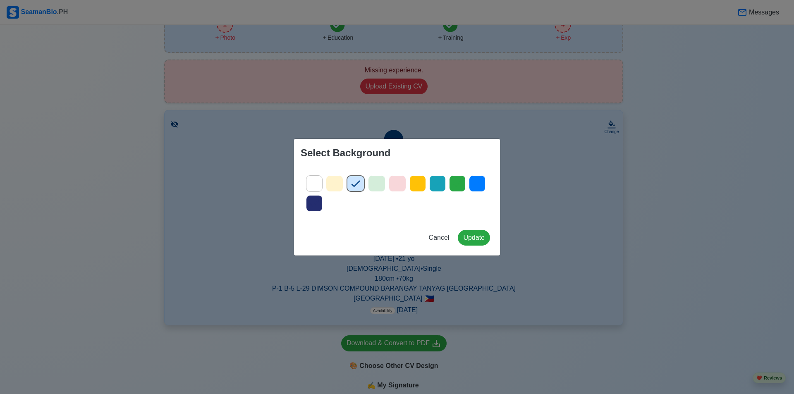
click at [313, 178] on icon at bounding box center [314, 184] width 12 height 12
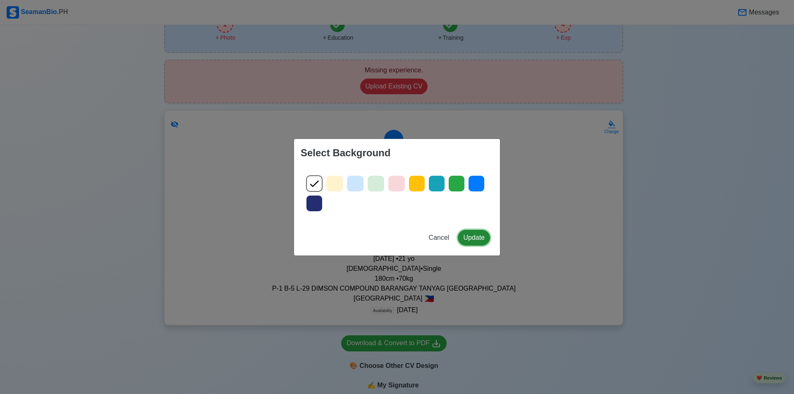
click at [469, 235] on button "Update" at bounding box center [474, 238] width 32 height 16
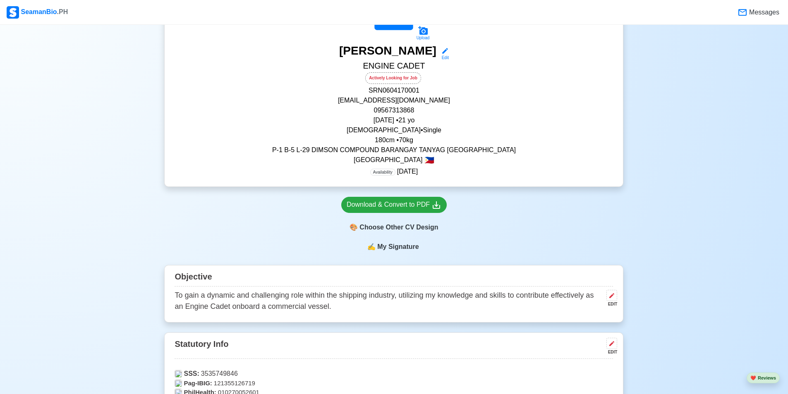
scroll to position [56, 0]
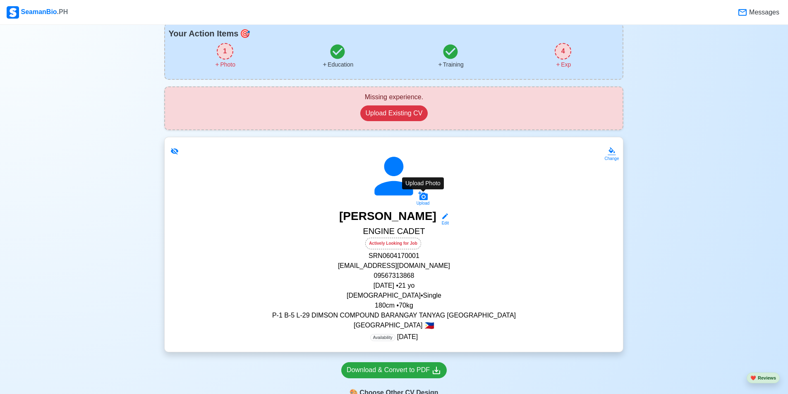
click at [427, 197] on icon at bounding box center [423, 196] width 10 height 9
click at [0, 0] on input "Upload" at bounding box center [0, 0] width 0 height 0
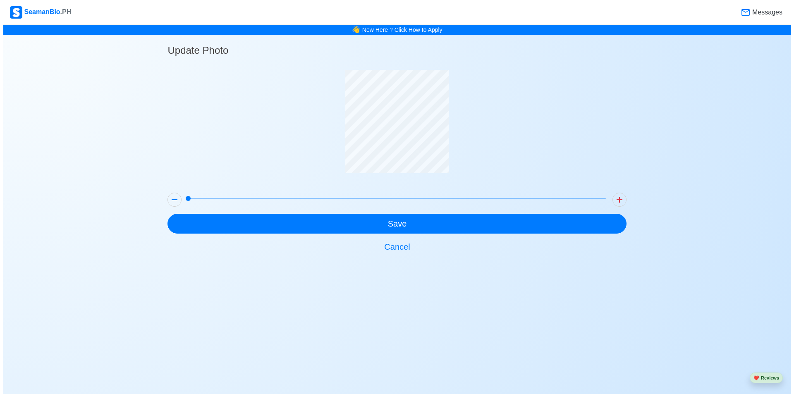
scroll to position [0, 0]
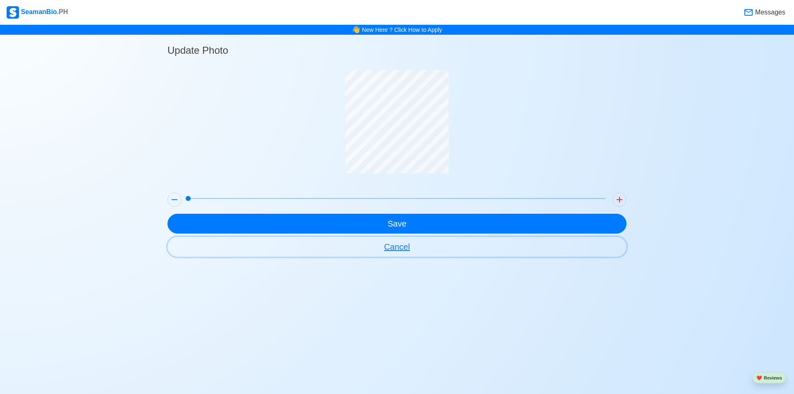
click at [398, 243] on button "Cancel" at bounding box center [397, 247] width 459 height 20
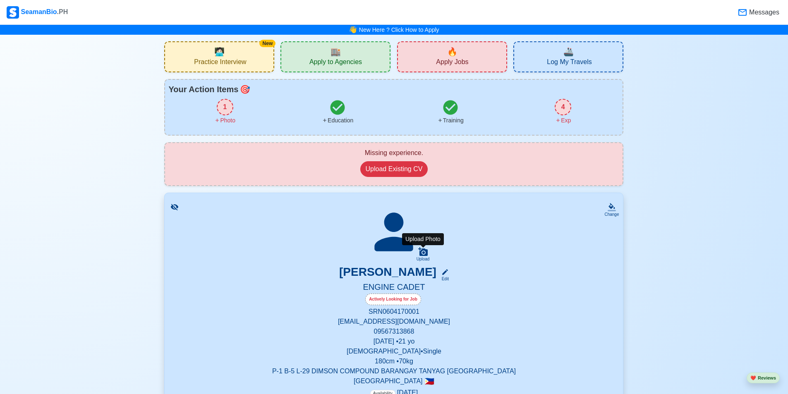
click at [425, 254] on icon at bounding box center [423, 251] width 10 height 9
click at [0, 0] on input "Upload" at bounding box center [0, 0] width 0 height 0
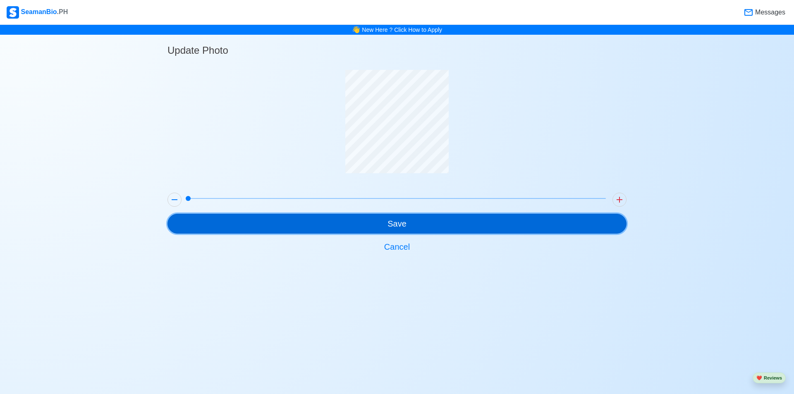
click at [406, 226] on button "Save" at bounding box center [397, 224] width 459 height 20
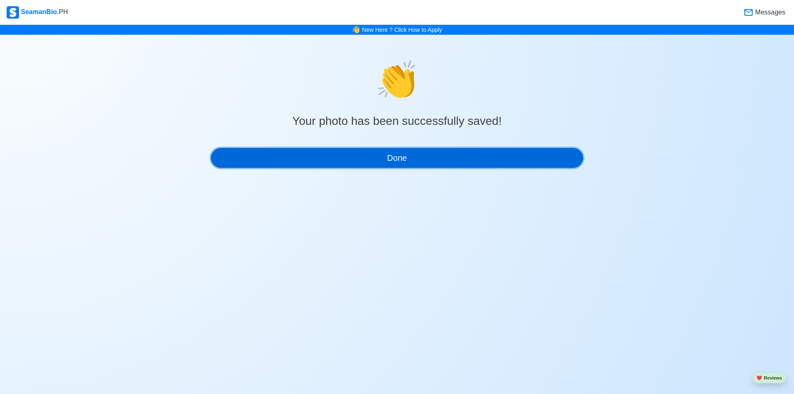
click at [411, 157] on button "Done" at bounding box center [397, 158] width 372 height 20
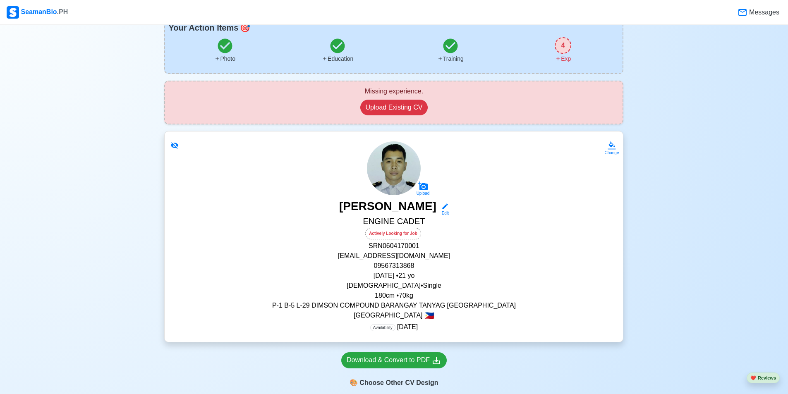
scroll to position [166, 0]
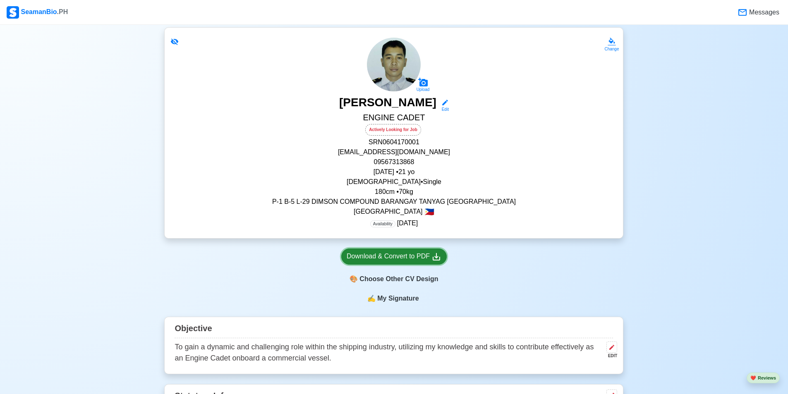
click at [409, 258] on div "Download & Convert to PDF" at bounding box center [394, 257] width 95 height 10
click at [423, 81] on icon at bounding box center [423, 82] width 10 height 9
click at [0, 0] on input "Upload" at bounding box center [0, 0] width 0 height 0
click at [421, 84] on icon at bounding box center [423, 82] width 10 height 9
click at [0, 0] on input "Upload" at bounding box center [0, 0] width 0 height 0
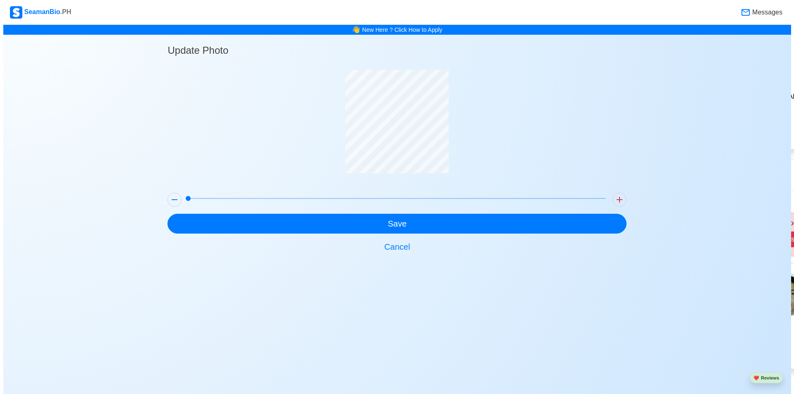
scroll to position [0, 0]
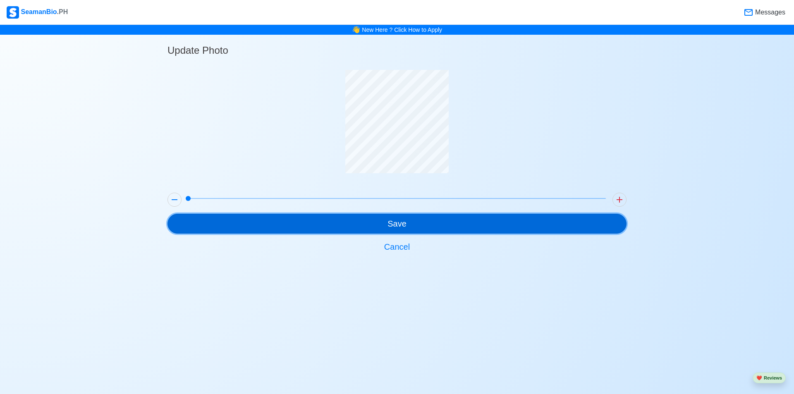
click at [430, 226] on button "Save" at bounding box center [397, 224] width 459 height 20
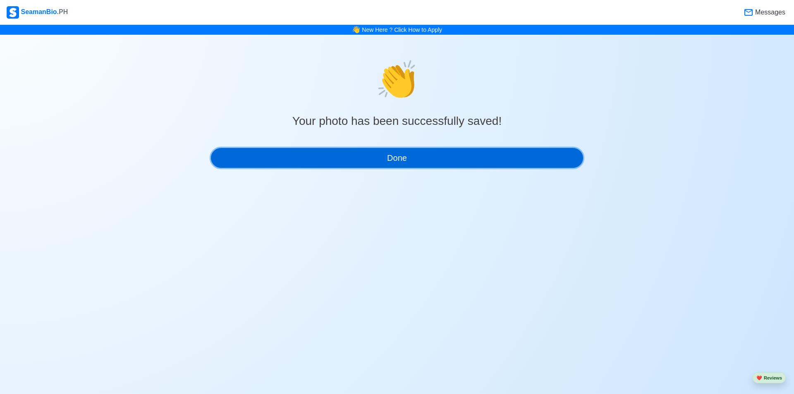
click at [402, 162] on button "Done" at bounding box center [397, 158] width 372 height 20
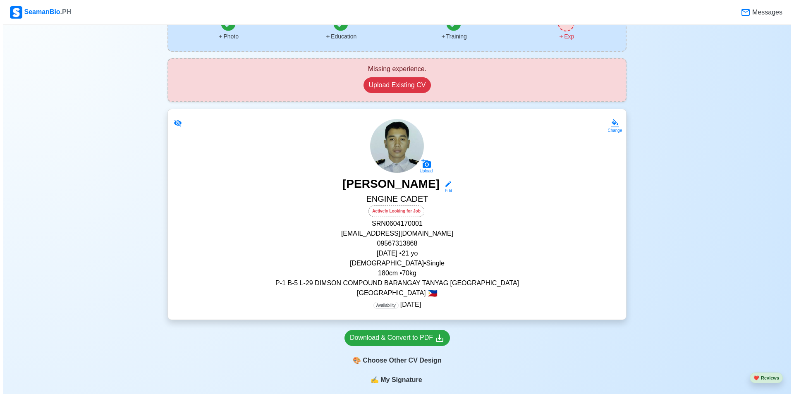
scroll to position [83, 0]
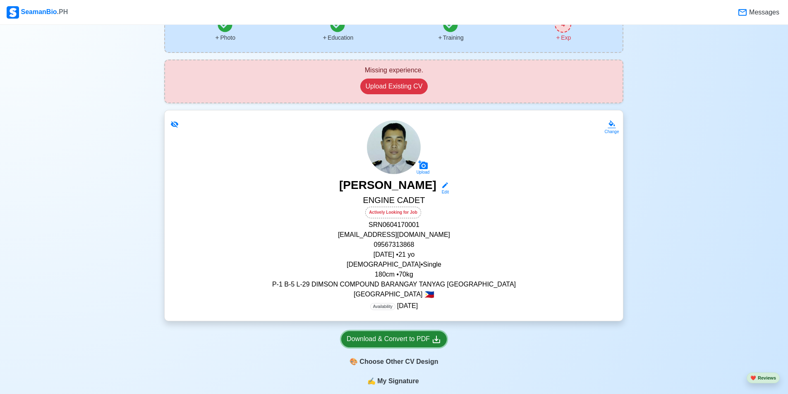
click at [417, 345] on div "Download & Convert to PDF" at bounding box center [394, 339] width 95 height 10
click at [403, 362] on div "🎨 Choose Other CV Design" at bounding box center [394, 362] width 106 height 16
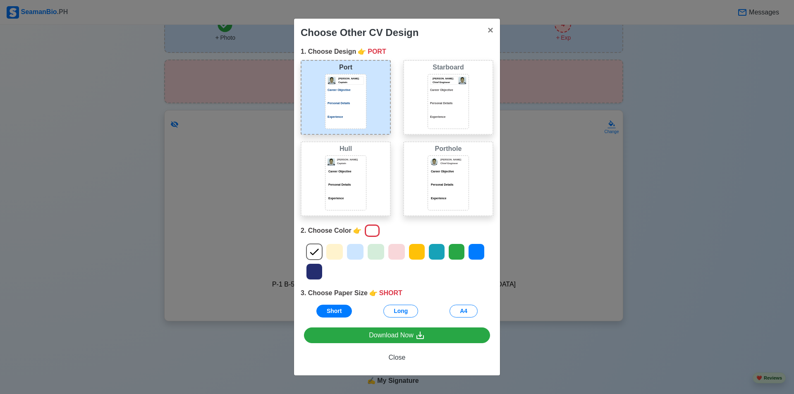
click at [466, 111] on div "Jeffrey Gil Chief Engineer Career Objective Personal Details Experience" at bounding box center [448, 101] width 36 height 49
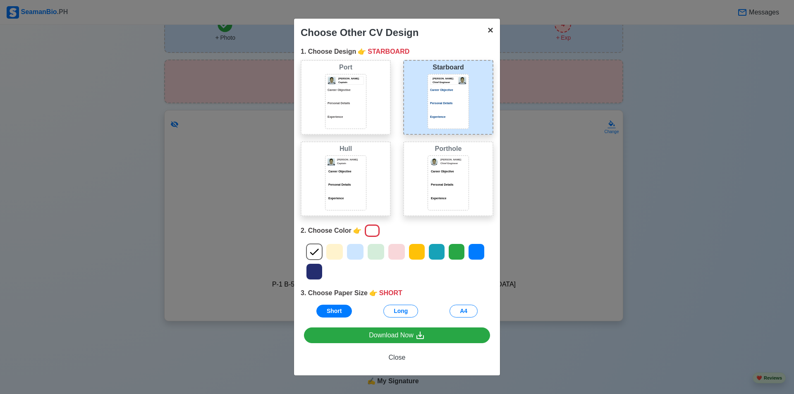
click at [488, 32] on span "×" at bounding box center [491, 29] width 6 height 11
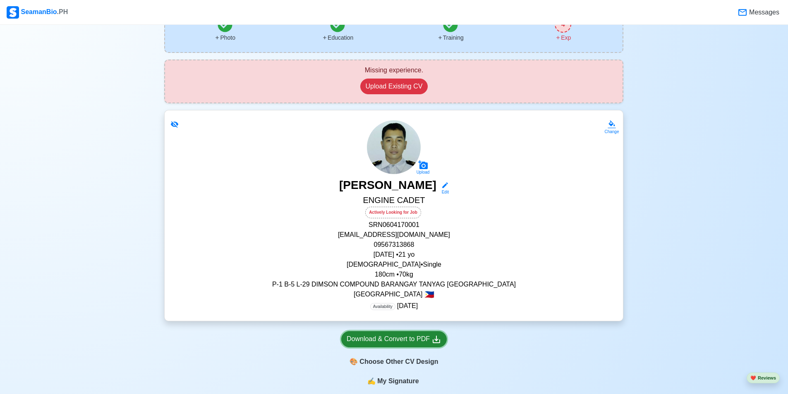
click at [417, 339] on div "Download & Convert to PDF" at bounding box center [394, 339] width 95 height 10
click at [416, 364] on div "🎨 Choose Other CV Design" at bounding box center [394, 362] width 106 height 16
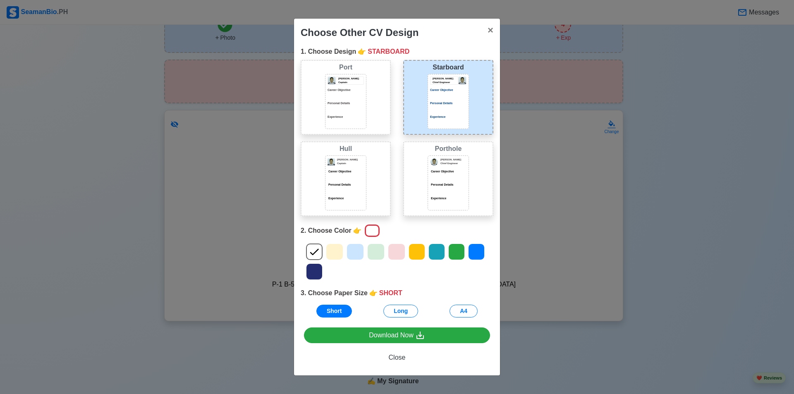
click at [355, 255] on icon at bounding box center [355, 252] width 12 height 12
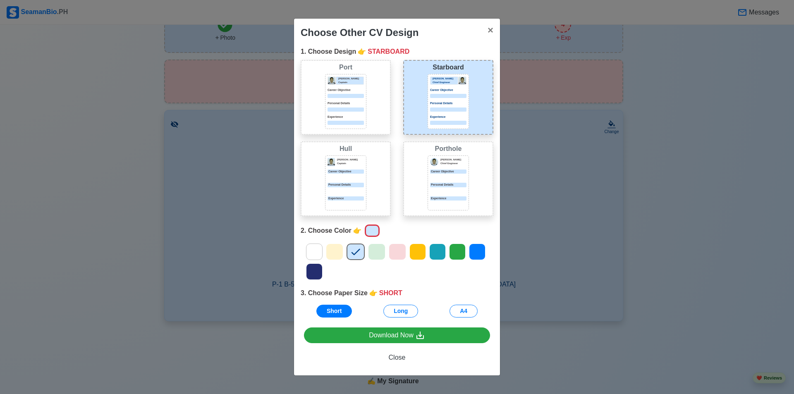
click at [311, 251] on icon at bounding box center [314, 252] width 12 height 12
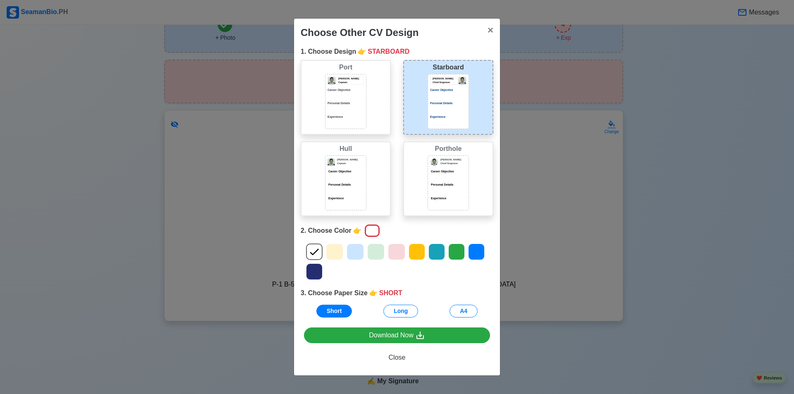
click at [467, 165] on div "Jeffrey Gil Chief Engineer Career Objective Personal Details Experience" at bounding box center [448, 183] width 41 height 55
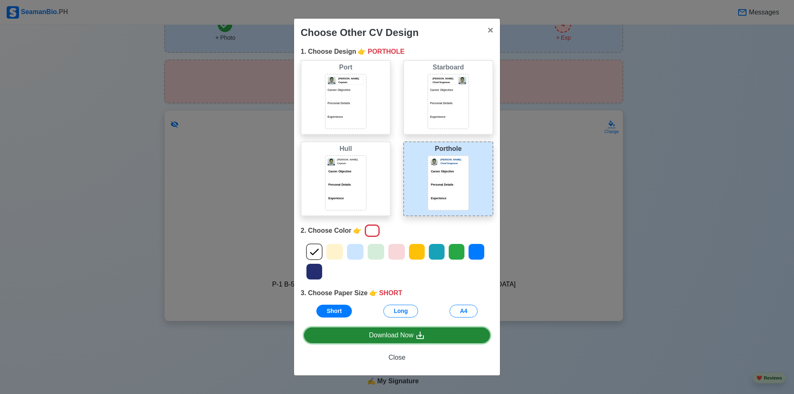
click at [430, 336] on link "Download Now" at bounding box center [397, 336] width 186 height 16
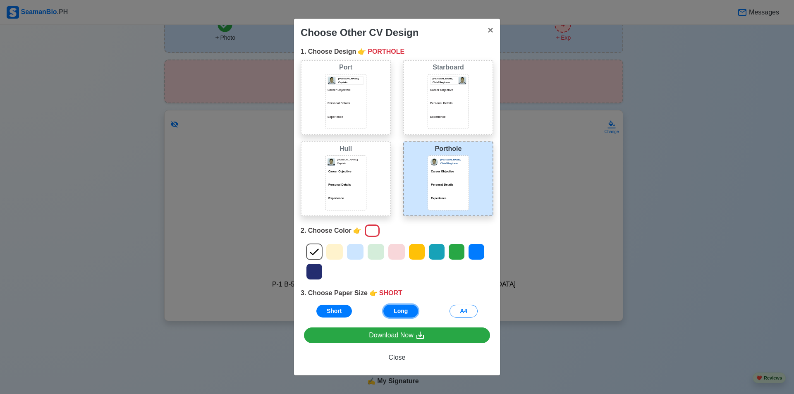
click at [402, 311] on button "Long" at bounding box center [401, 311] width 35 height 13
click at [374, 188] on div "Hull Donald Cris Captain Career Objective Personal Details Experience" at bounding box center [346, 179] width 90 height 75
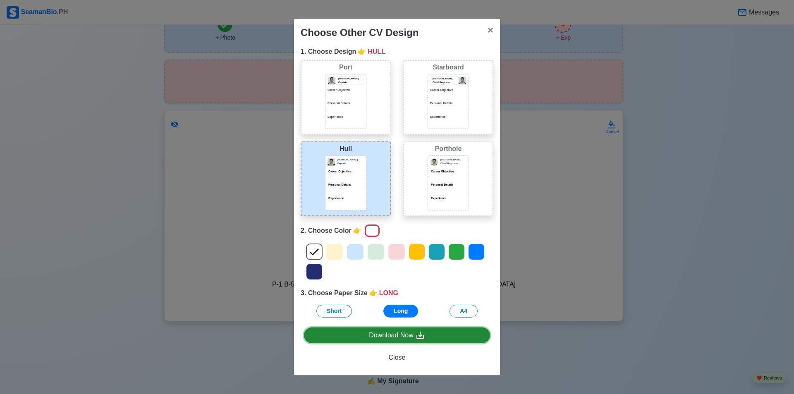
click at [377, 336] on div "Download Now" at bounding box center [397, 336] width 56 height 10
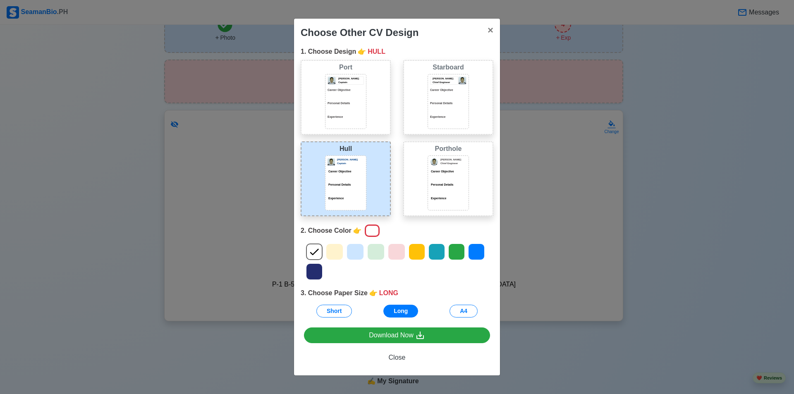
click at [447, 92] on p "Career Objective" at bounding box center [448, 90] width 36 height 5
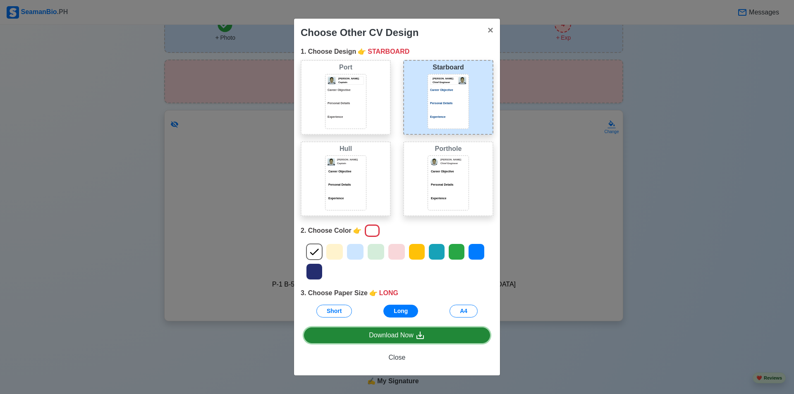
click at [389, 331] on div "Download Now" at bounding box center [397, 336] width 56 height 10
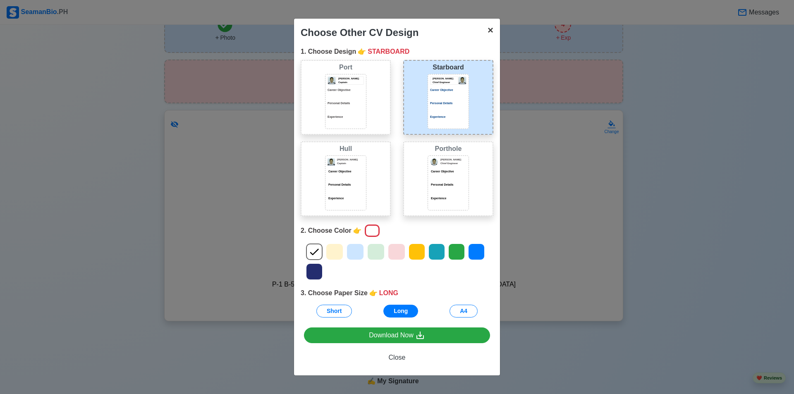
click at [491, 31] on span "×" at bounding box center [491, 29] width 6 height 11
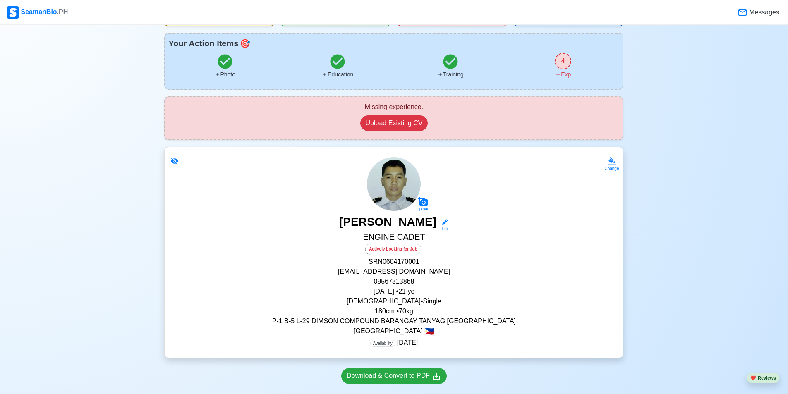
scroll to position [0, 0]
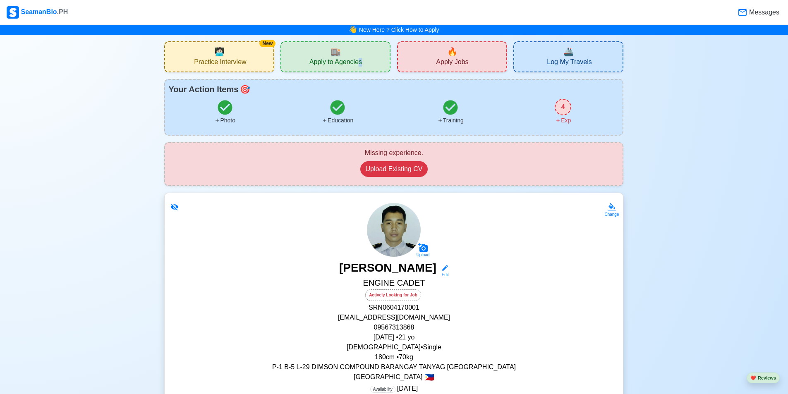
click at [361, 55] on div "🏬 Apply to Agencies" at bounding box center [336, 56] width 110 height 31
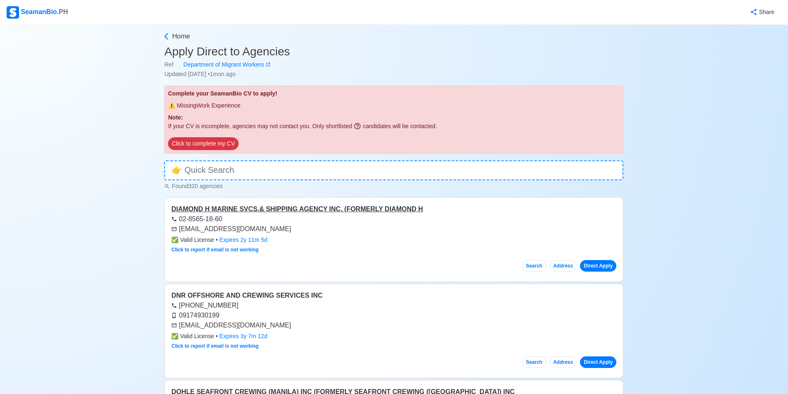
click at [286, 209] on div "DIAMOND H MARINE SVCS.& SHIPPING AGENCY INC. (FORMERLY DIAMOND H" at bounding box center [393, 209] width 445 height 10
click at [597, 262] on button "Direct Apply" at bounding box center [598, 266] width 36 height 12
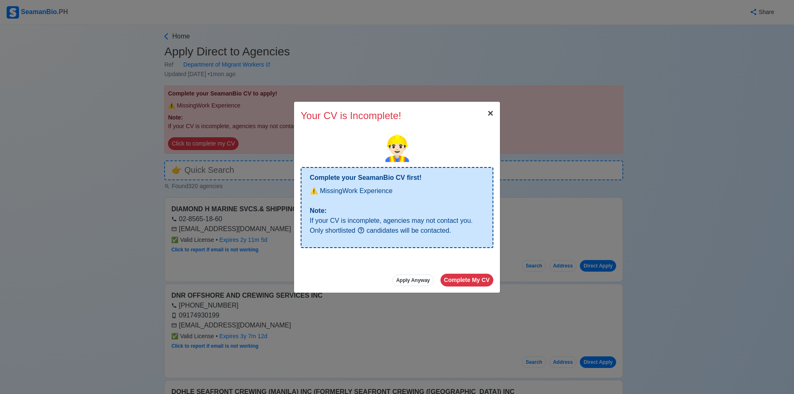
click at [494, 116] on button "× Close" at bounding box center [490, 113] width 19 height 23
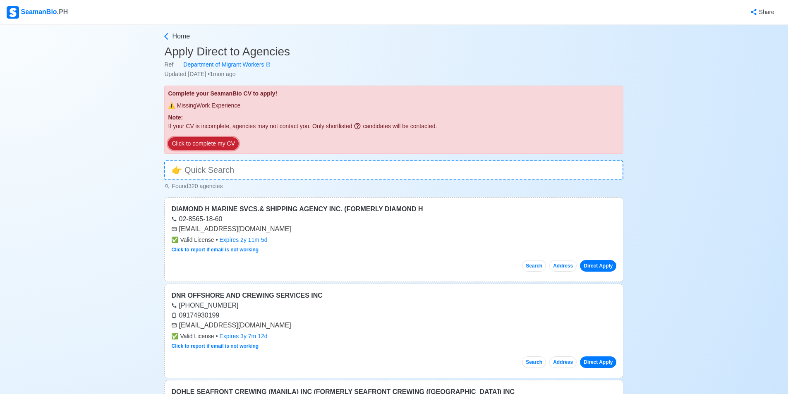
click at [193, 142] on button "Click to complete my CV" at bounding box center [203, 143] width 70 height 13
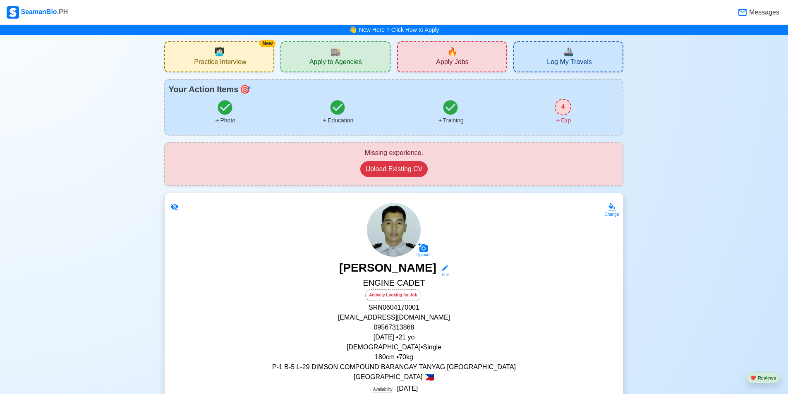
click at [566, 106] on div "4" at bounding box center [563, 107] width 17 height 17
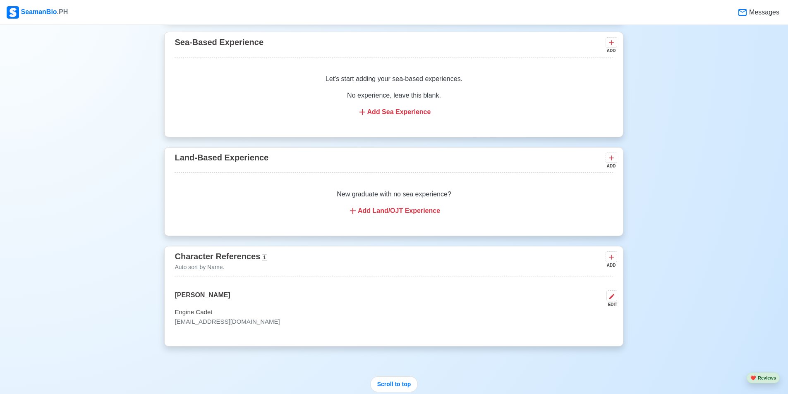
scroll to position [1365, 0]
click at [428, 213] on div "Add Land/OJT Experience" at bounding box center [394, 211] width 419 height 10
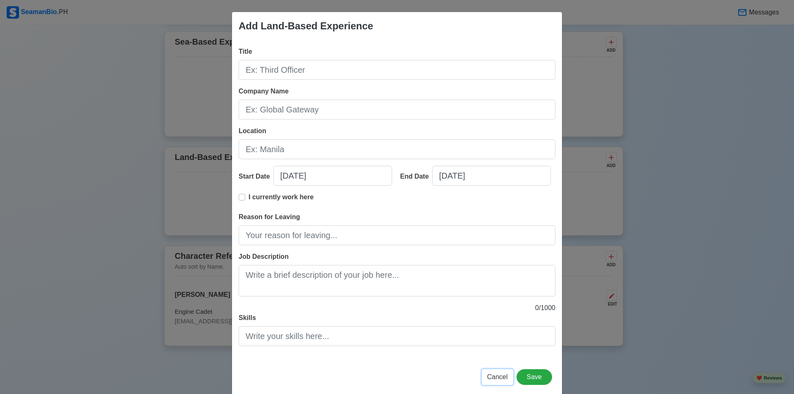
click at [495, 379] on span "Cancel" at bounding box center [497, 377] width 21 height 7
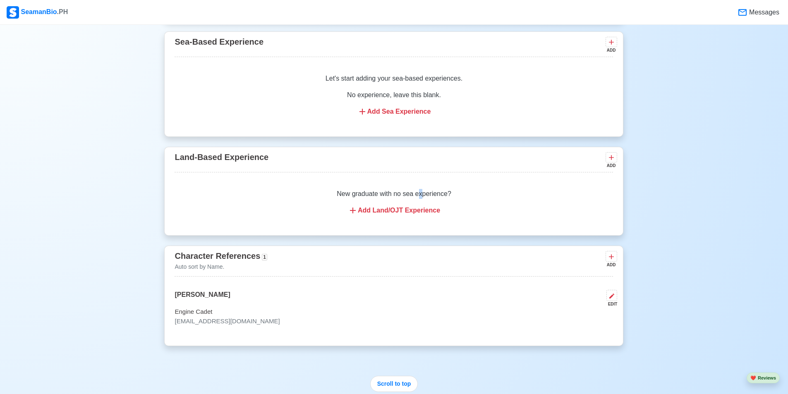
click at [422, 197] on p "New graduate with no sea experience?" at bounding box center [394, 194] width 419 height 10
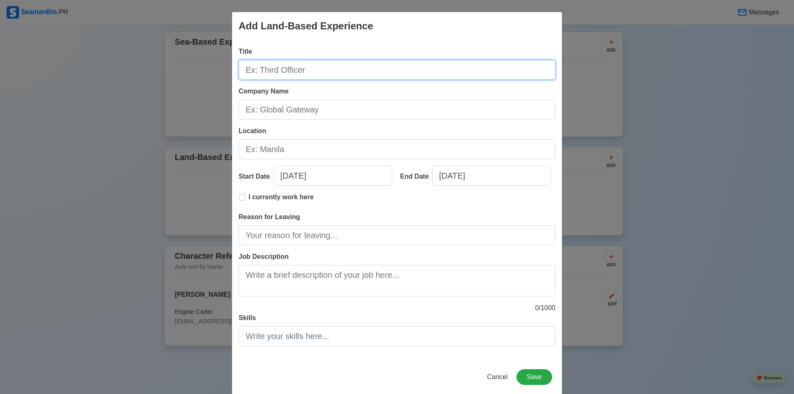
click at [324, 68] on input "Title" at bounding box center [397, 70] width 317 height 20
type input "p"
type input "P"
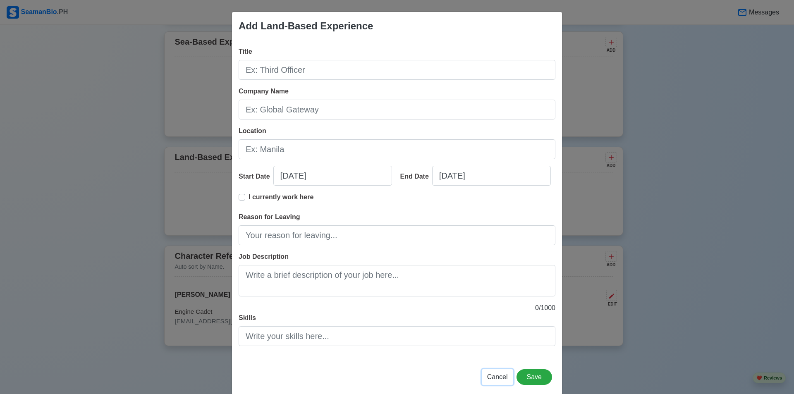
click at [499, 375] on span "Cancel" at bounding box center [497, 377] width 21 height 7
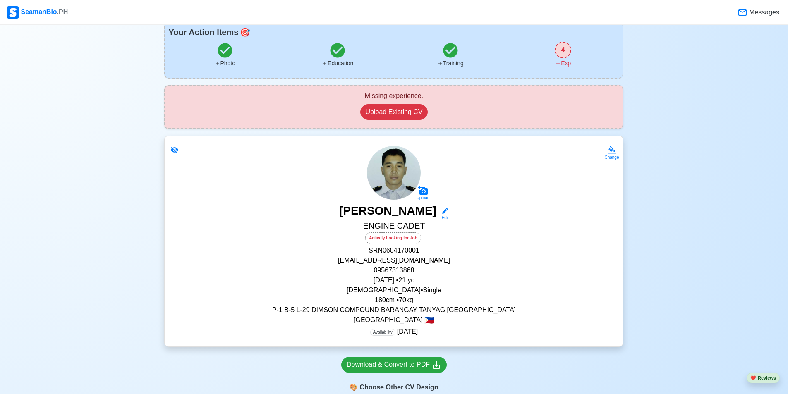
scroll to position [0, 0]
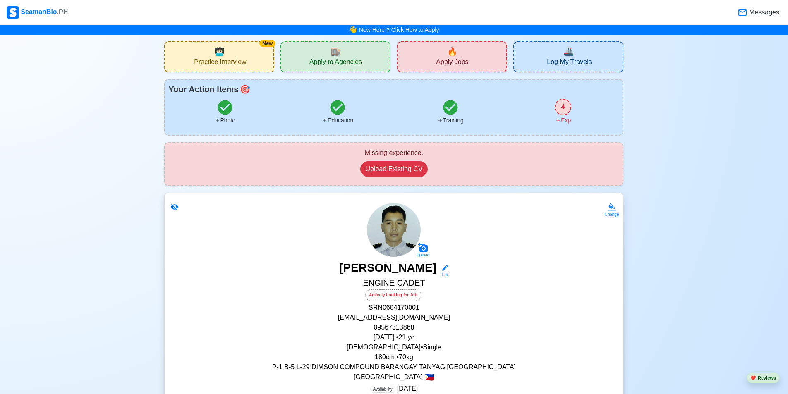
click at [458, 52] on div "🔥 Apply Jobs" at bounding box center [452, 56] width 110 height 31
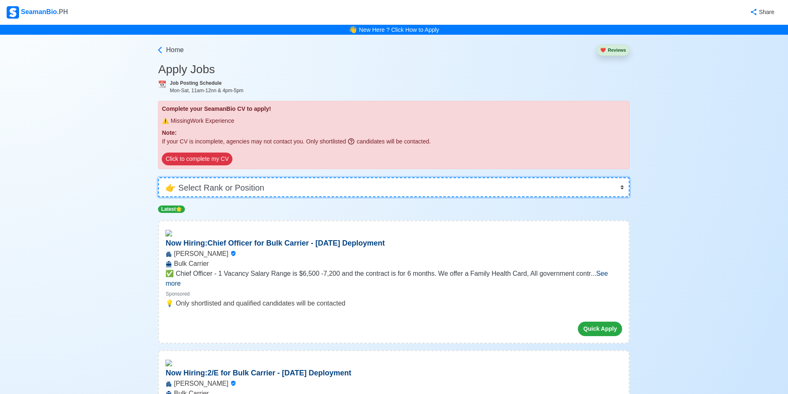
click at [266, 189] on select "👉 Select Rank or Position Master Chief Officer 2nd Officer 3rd Officer Junior O…" at bounding box center [394, 188] width 472 height 20
click at [161, 178] on select "👉 Select Rank or Position Master Chief Officer 2nd Officer 3rd Officer Junior O…" at bounding box center [394, 188] width 472 height 20
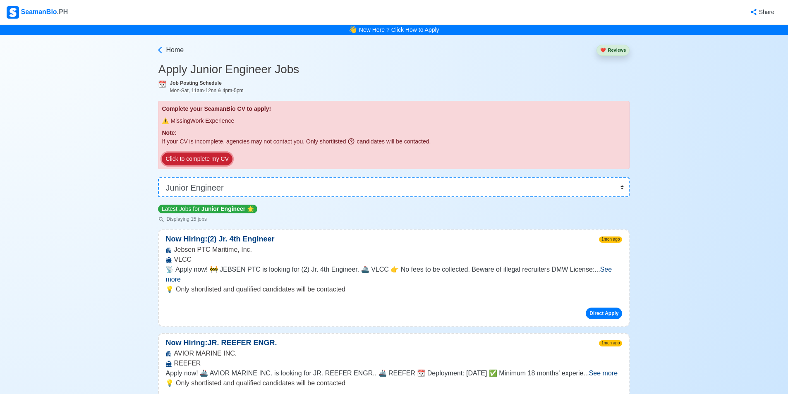
drag, startPoint x: 207, startPoint y: 161, endPoint x: 216, endPoint y: 187, distance: 26.6
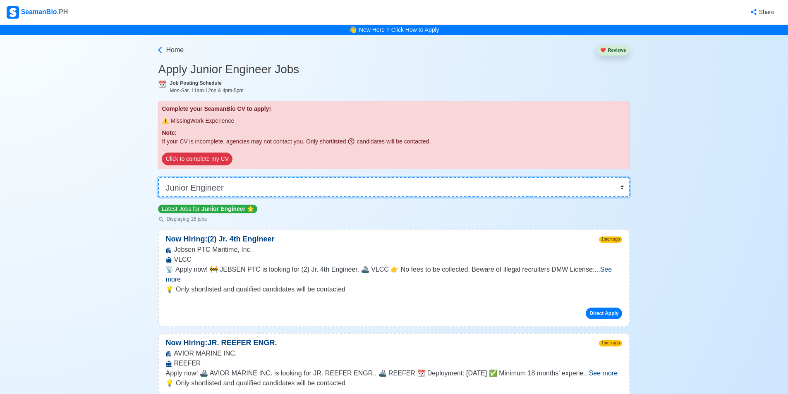
click at [216, 186] on select "👉 Select Rank or Position Master Chief Officer 2nd Officer 3rd Officer Junior O…" at bounding box center [394, 188] width 472 height 20
select select "Cadet"
click at [161, 178] on select "👉 Select Rank or Position Master Chief Officer 2nd Officer 3rd Officer Junior O…" at bounding box center [394, 188] width 472 height 20
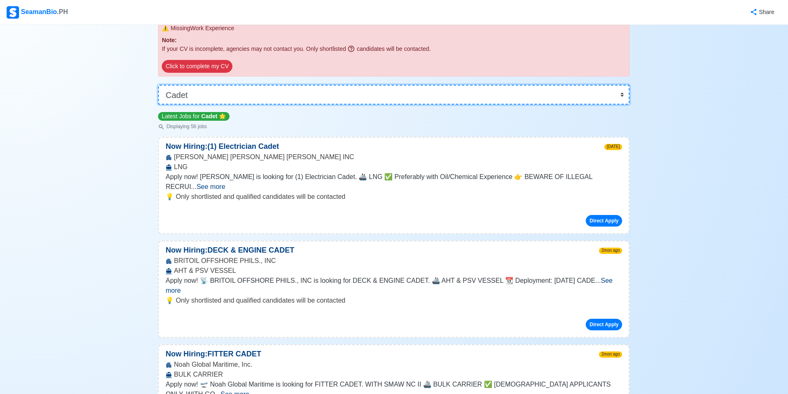
scroll to position [166, 0]
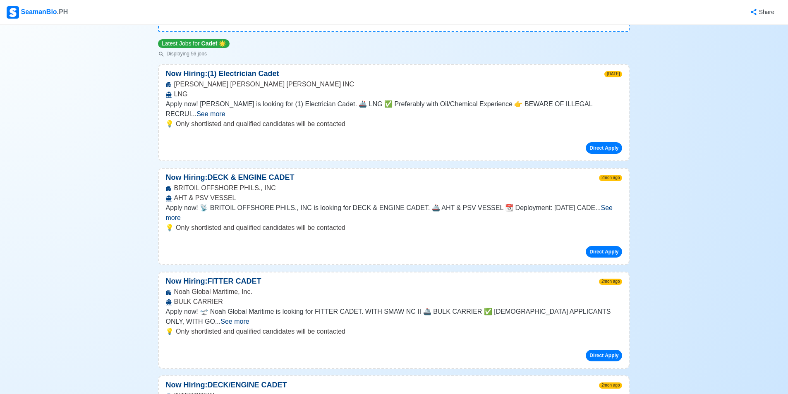
click at [599, 204] on span "See more" at bounding box center [389, 212] width 447 height 17
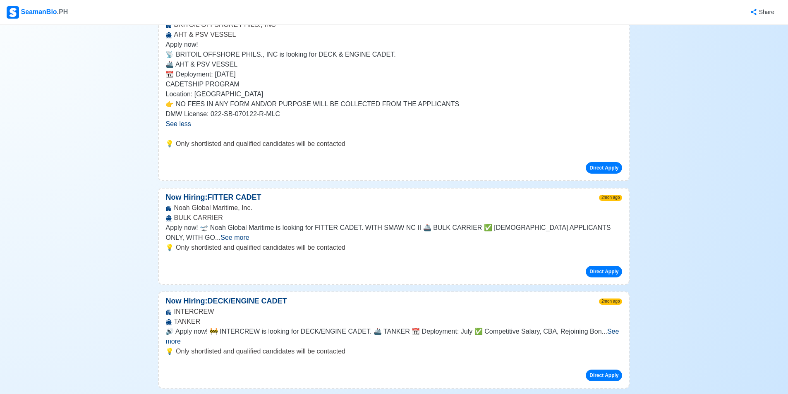
scroll to position [414, 0]
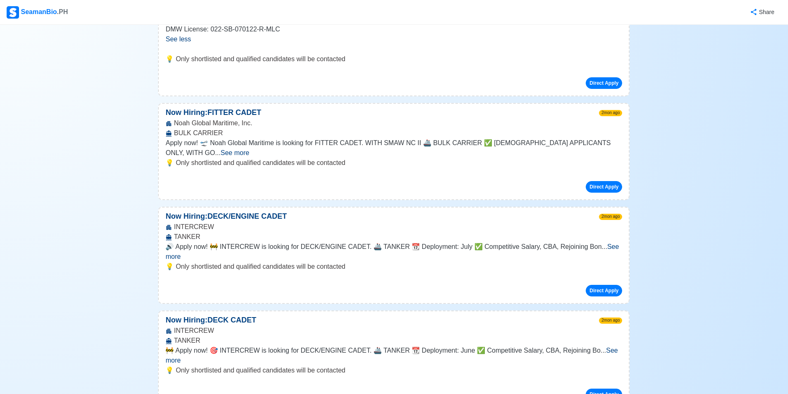
click at [249, 149] on span "See more" at bounding box center [235, 152] width 29 height 7
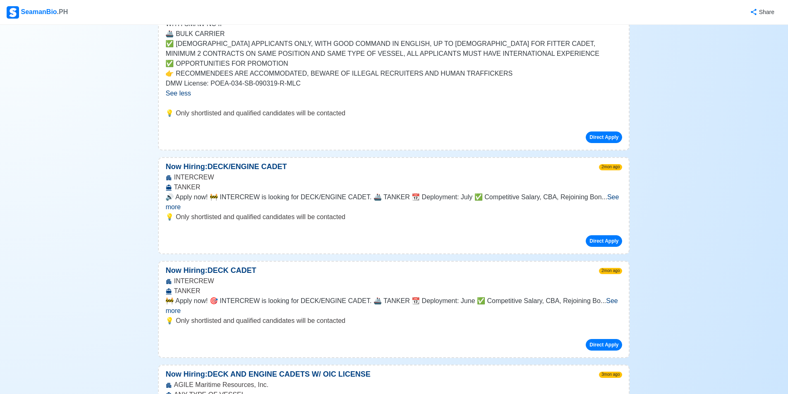
scroll to position [579, 0]
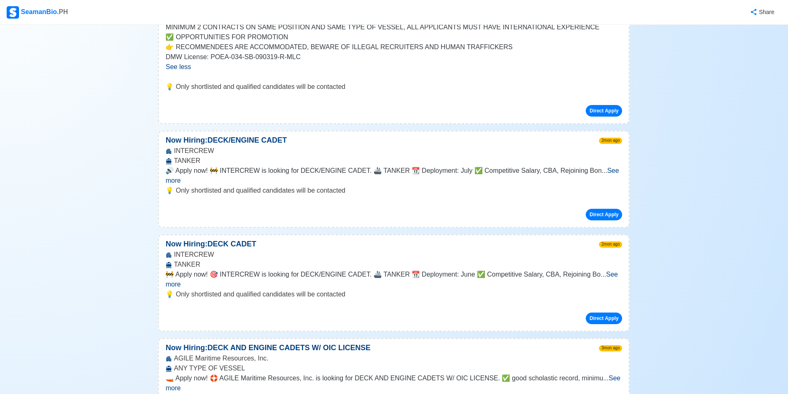
click at [611, 167] on span "See more" at bounding box center [392, 175] width 453 height 17
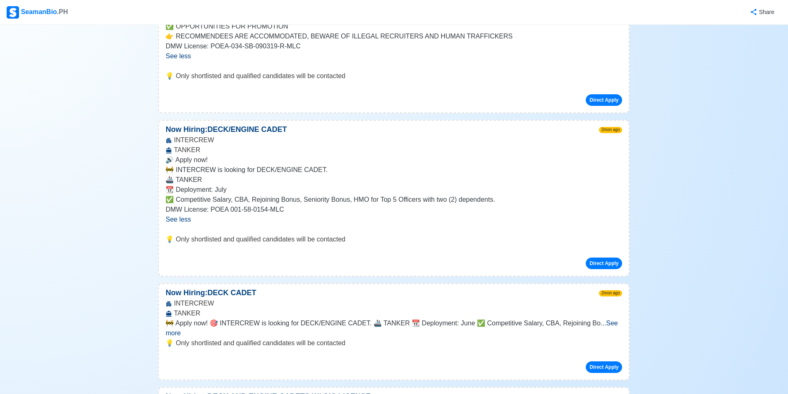
scroll to position [703, 0]
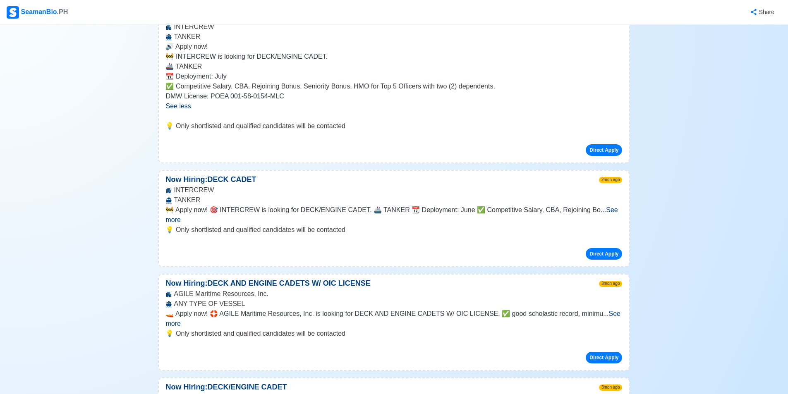
click at [605, 206] on span "See more" at bounding box center [392, 214] width 452 height 17
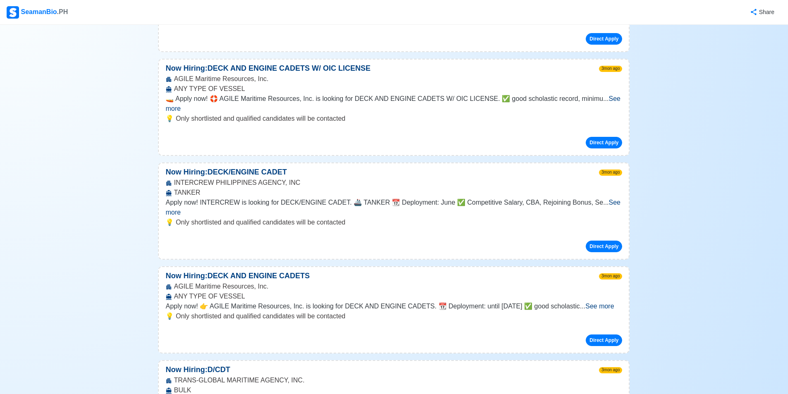
scroll to position [993, 0]
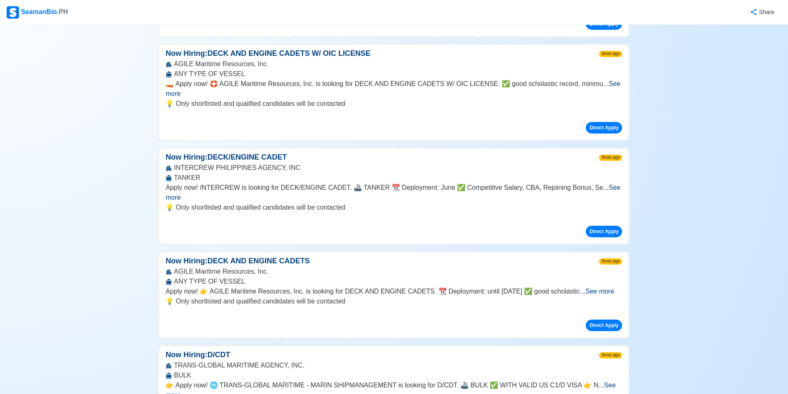
click at [600, 288] on span "See more" at bounding box center [599, 291] width 29 height 7
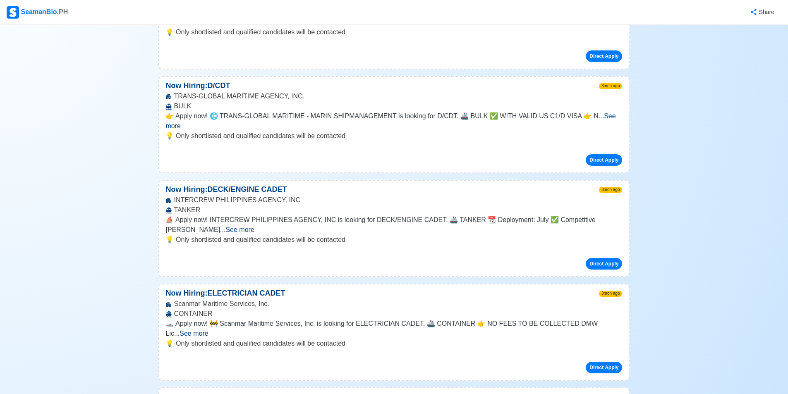
scroll to position [1324, 0]
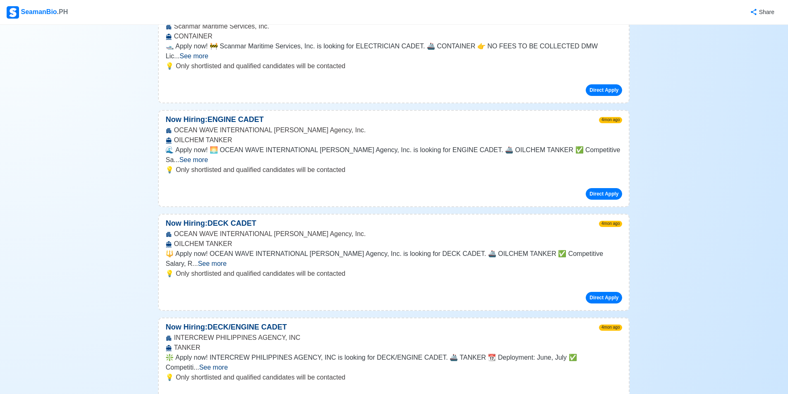
scroll to position [1655, 0]
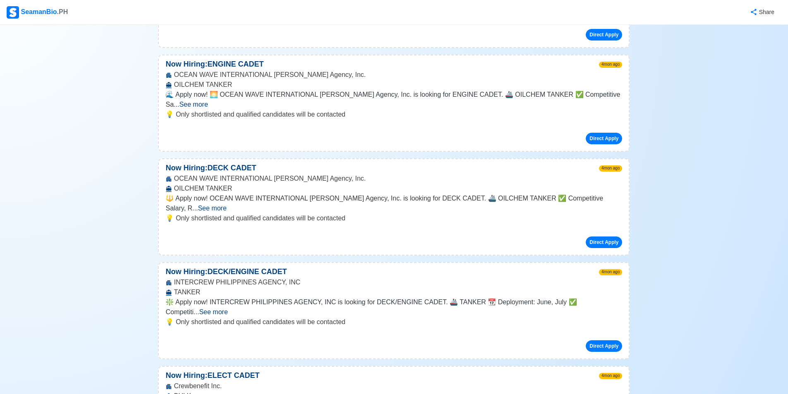
click at [228, 309] on span "See more" at bounding box center [213, 312] width 29 height 7
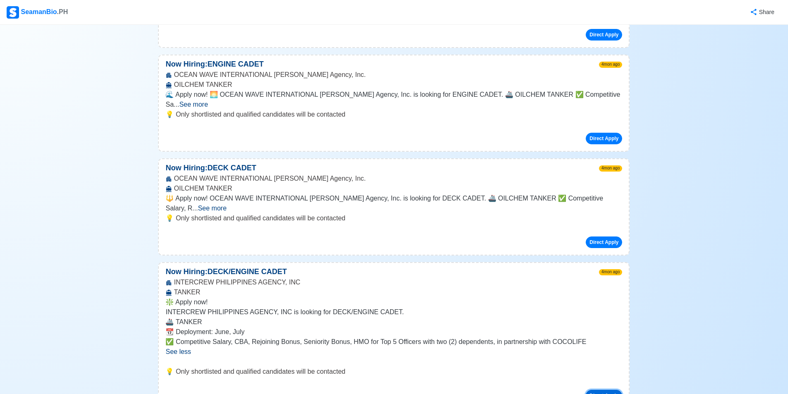
click at [602, 390] on button "Direct Apply" at bounding box center [604, 396] width 36 height 12
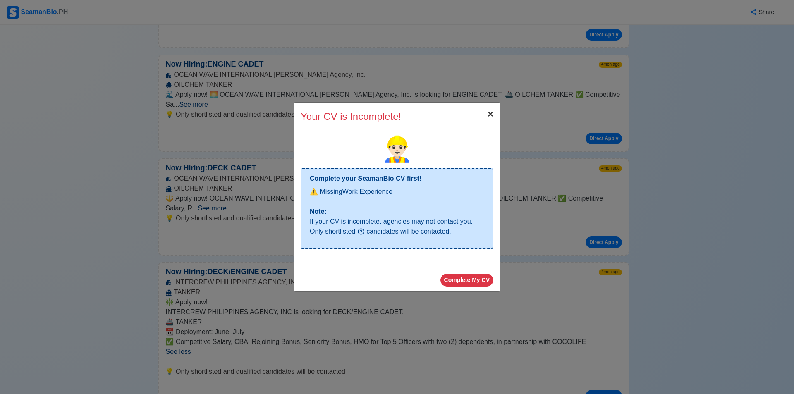
click at [491, 118] on span "×" at bounding box center [491, 113] width 6 height 11
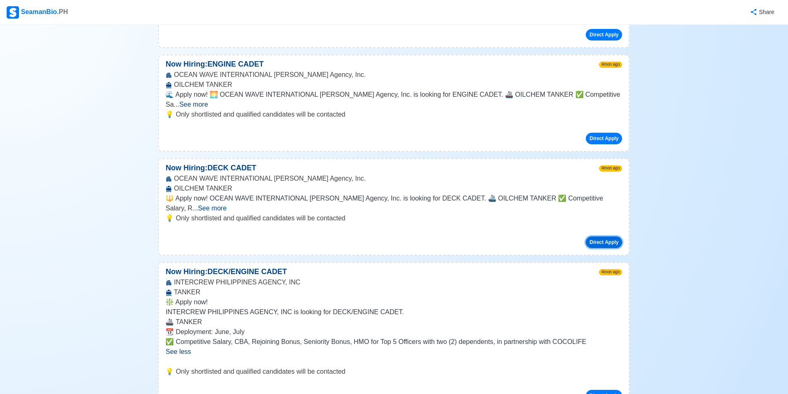
click at [603, 237] on button "Direct Apply" at bounding box center [604, 243] width 36 height 12
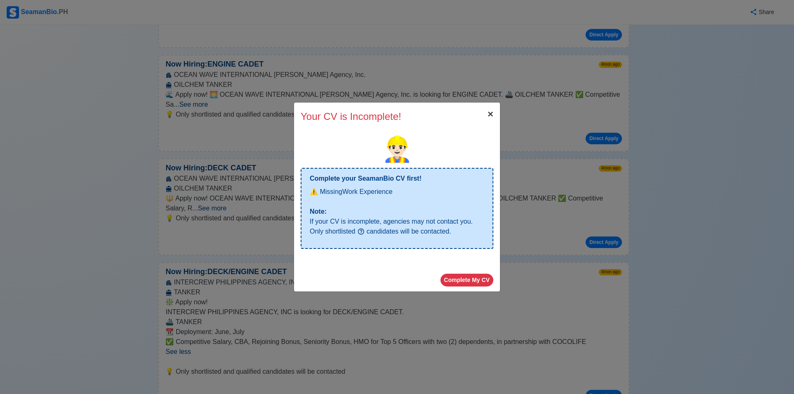
click at [499, 119] on button "× Close" at bounding box center [490, 114] width 19 height 23
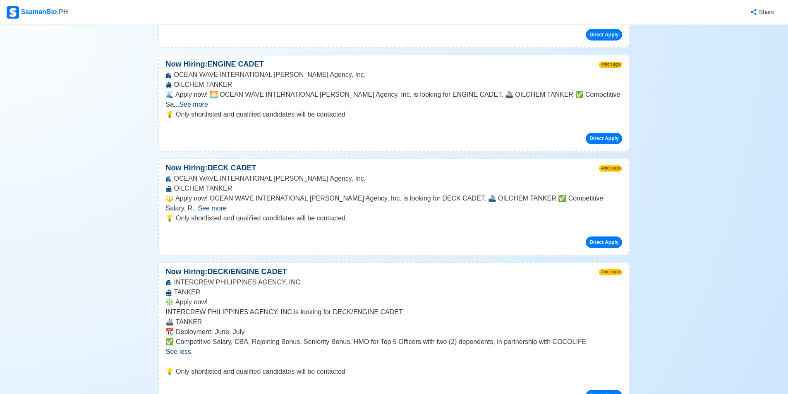
click at [243, 266] on p "Now Hiring: DECK/ENGINE CADET" at bounding box center [226, 271] width 134 height 11
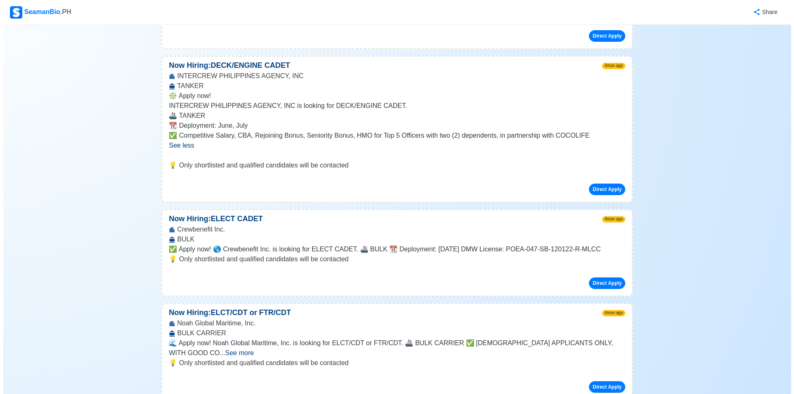
scroll to position [1862, 0]
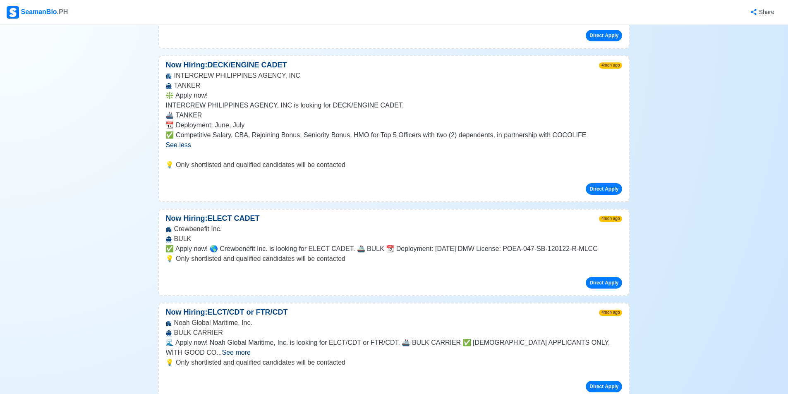
click at [507, 358] on p "💡 Only shortlisted and qualified candidates will be contacted" at bounding box center [394, 363] width 457 height 10
click at [250, 349] on span "See more" at bounding box center [236, 352] width 29 height 7
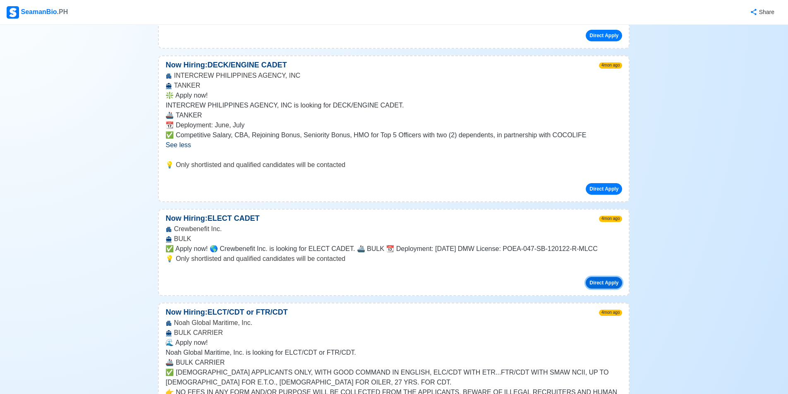
click at [607, 277] on button "Direct Apply" at bounding box center [604, 283] width 36 height 12
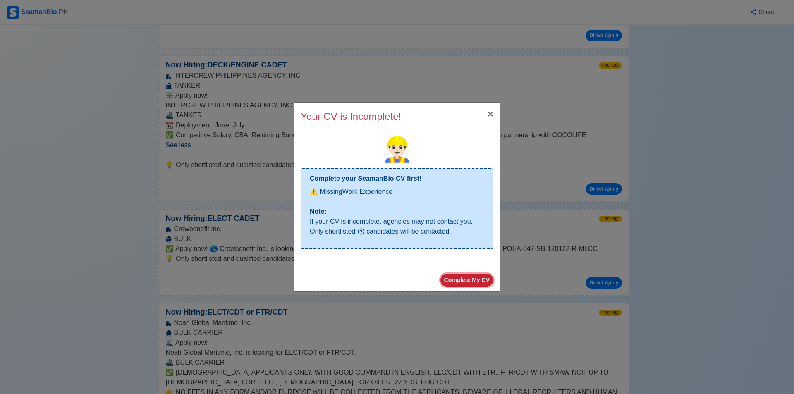
click at [474, 278] on button "Complete My CV" at bounding box center [467, 280] width 53 height 13
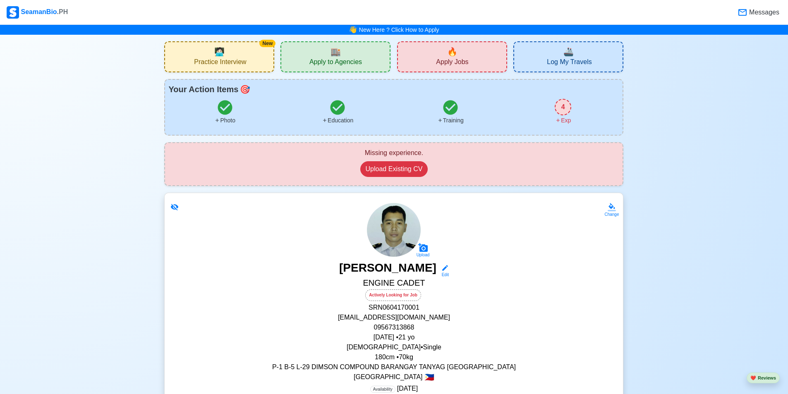
click at [481, 162] on div "Missing experience. Upload Existing CV" at bounding box center [394, 164] width 444 height 32
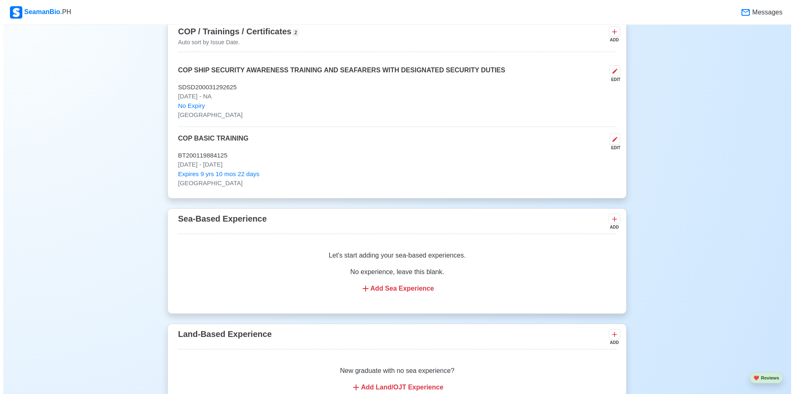
scroll to position [1324, 0]
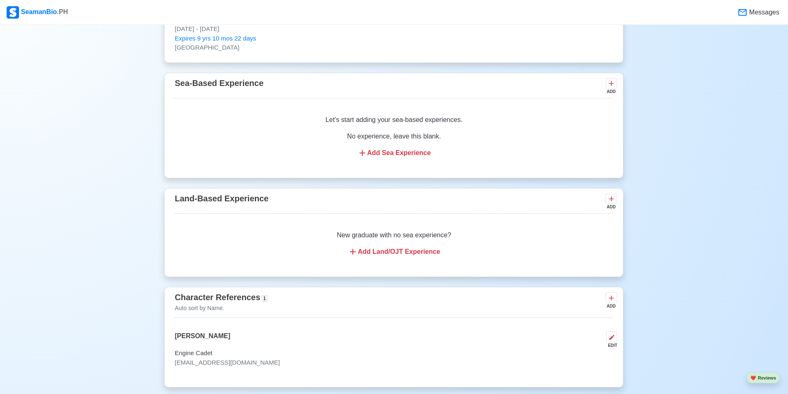
click at [422, 257] on div "Add Land/OJT Experience" at bounding box center [394, 252] width 419 height 10
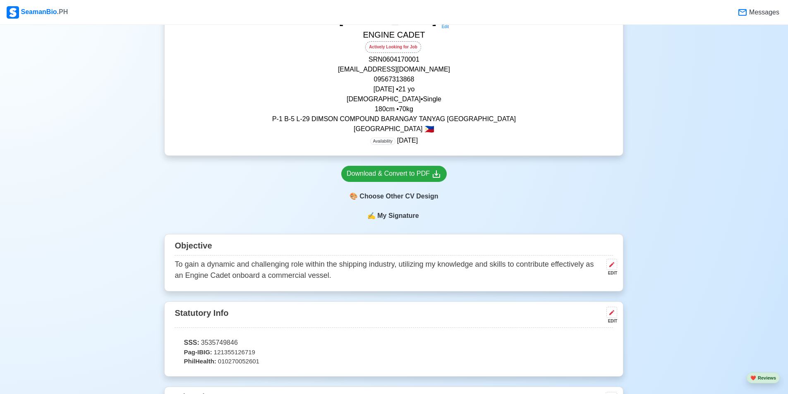
scroll to position [157, 0]
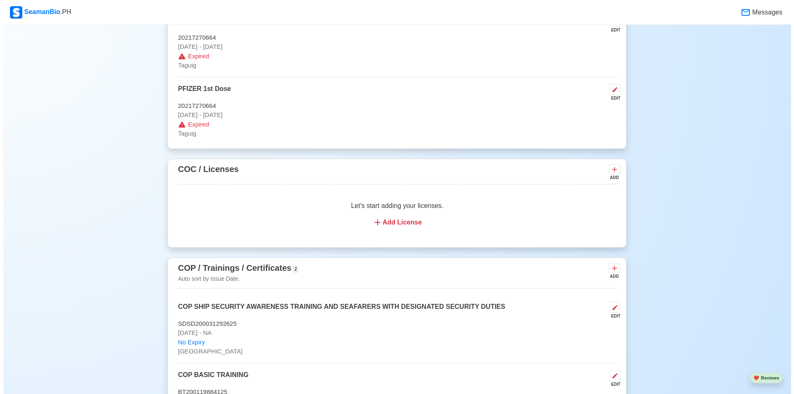
scroll to position [869, 0]
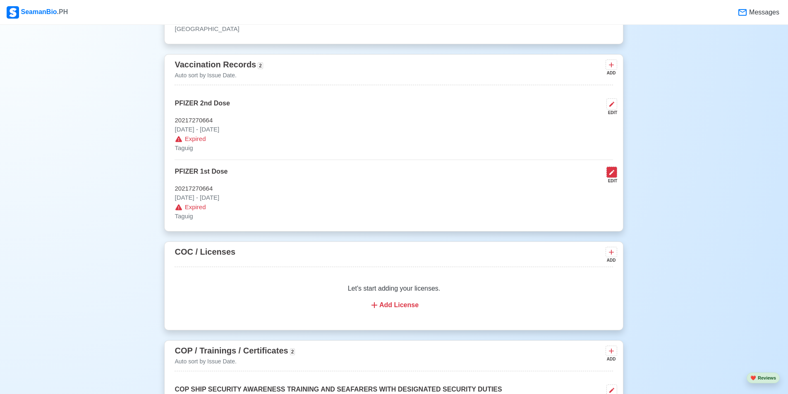
click at [614, 176] on icon at bounding box center [612, 172] width 7 height 7
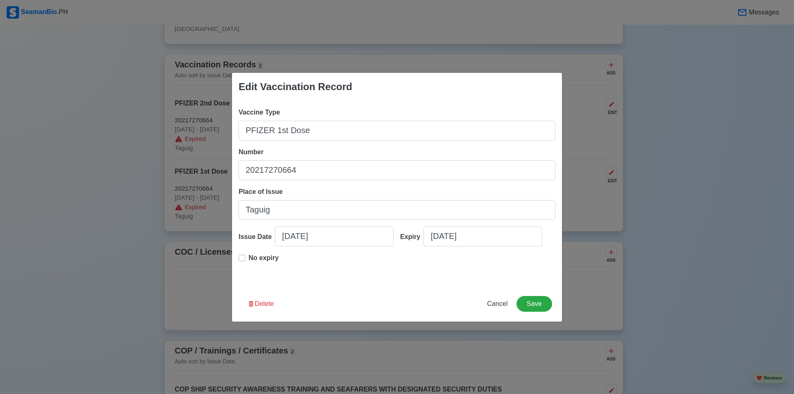
click at [91, 229] on div "Edit Vaccination Record Vaccine Type PFIZER 1st Dose Number 20217270664 Place o…" at bounding box center [397, 197] width 794 height 394
click at [494, 302] on span "Cancel" at bounding box center [497, 303] width 21 height 7
type input "09/08/2025"
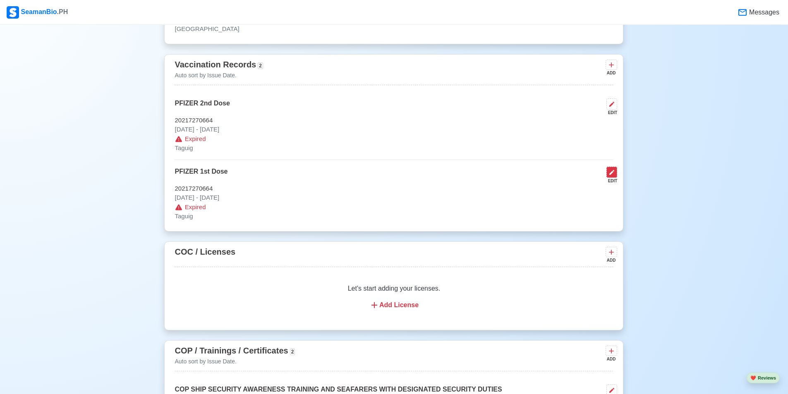
click at [615, 176] on icon at bounding box center [612, 172] width 7 height 7
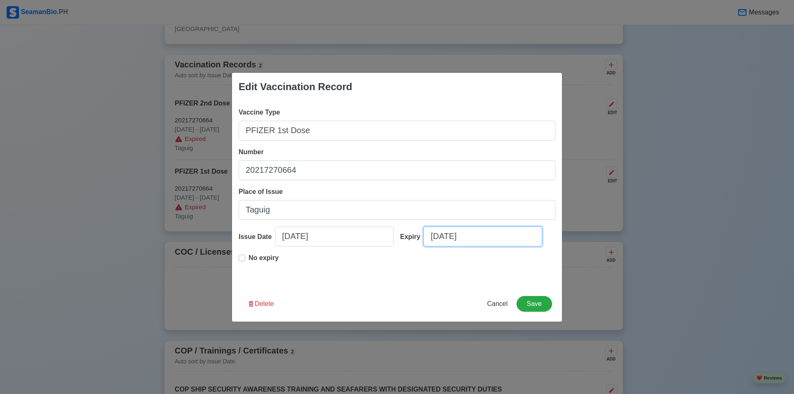
select select "****"
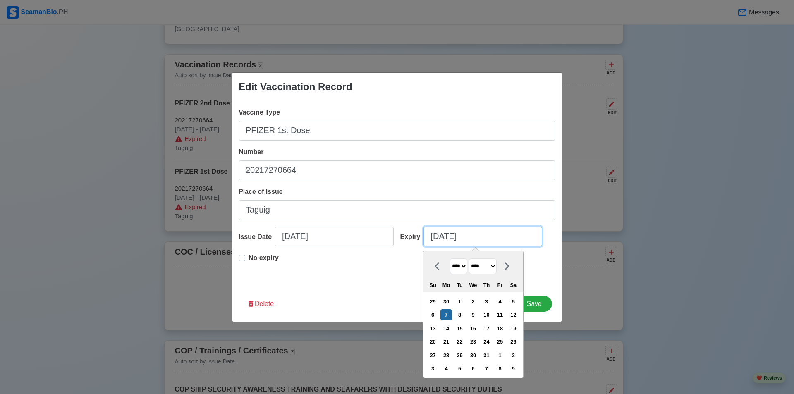
click at [474, 238] on input "07/07/2025" at bounding box center [483, 237] width 119 height 20
click at [468, 266] on select "**** **** **** **** **** **** **** **** **** **** **** **** **** **** **** ****…" at bounding box center [458, 267] width 17 height 16
select select "****"
click at [450, 259] on select "**** **** **** **** **** **** **** **** **** **** **** **** **** **** **** ****…" at bounding box center [458, 267] width 17 height 16
click at [542, 305] on button "Save" at bounding box center [535, 304] width 36 height 16
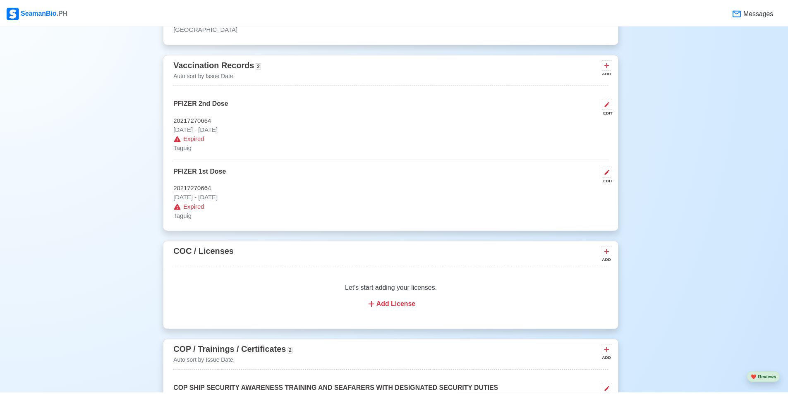
scroll to position [868, 0]
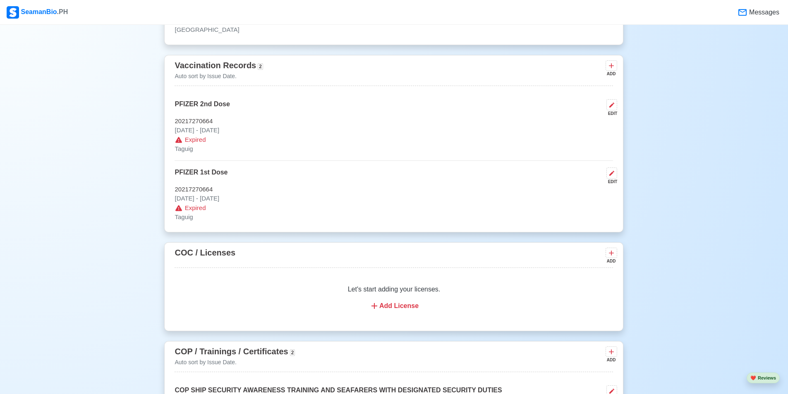
click at [766, 58] on div "New 🧑🏻‍💻 Practice Interview 🏬 Apply to Agencies 🔥 Apply Jobs 🚢 Log My Travels Y…" at bounding box center [394, 105] width 788 height 1876
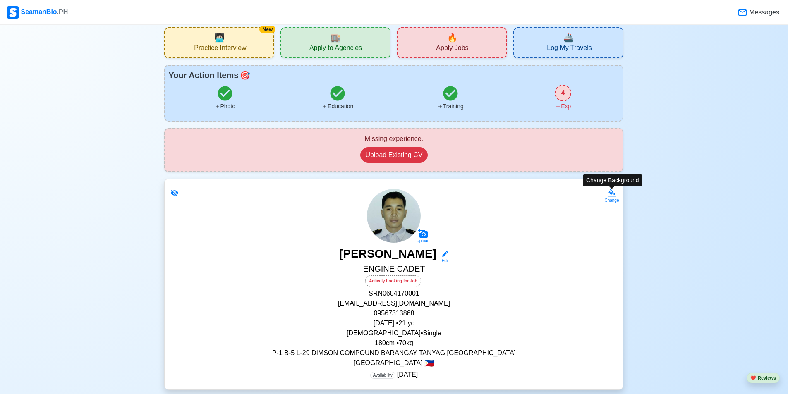
scroll to position [331, 0]
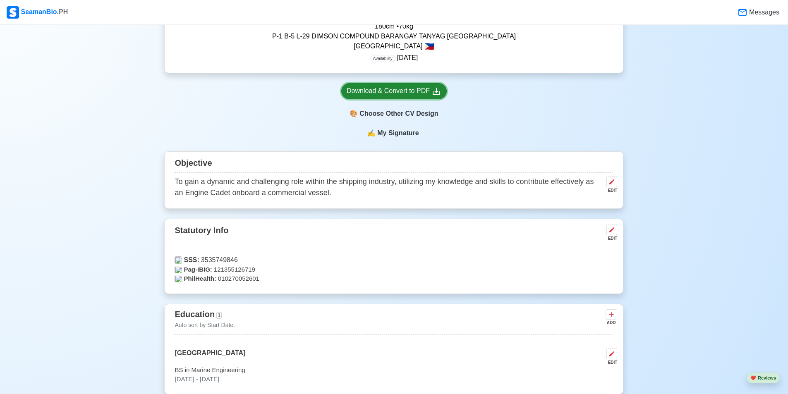
click at [402, 96] on div "Download & Convert to PDF" at bounding box center [394, 91] width 95 height 10
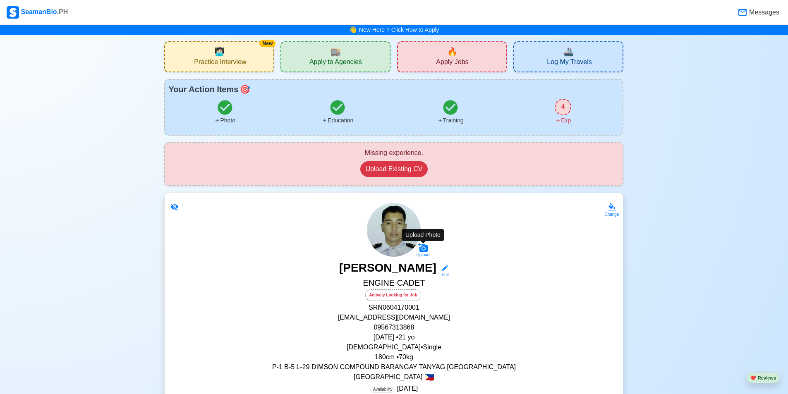
click at [425, 255] on div "Upload" at bounding box center [423, 255] width 13 height 5
click at [0, 0] on input "Upload" at bounding box center [0, 0] width 0 height 0
click at [428, 252] on icon at bounding box center [423, 248] width 10 height 10
click at [0, 0] on input "Upload" at bounding box center [0, 0] width 0 height 0
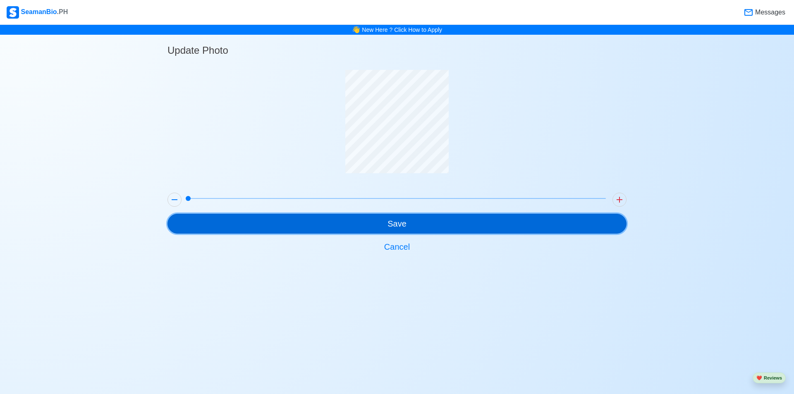
click at [401, 219] on button "Save" at bounding box center [397, 224] width 459 height 20
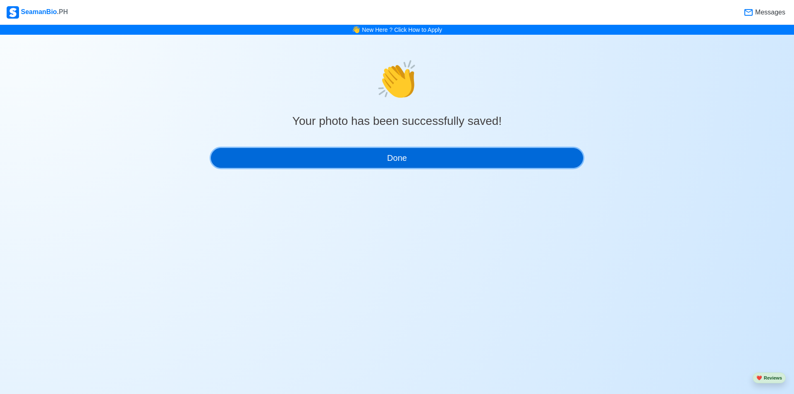
click at [394, 163] on button "Done" at bounding box center [397, 158] width 372 height 20
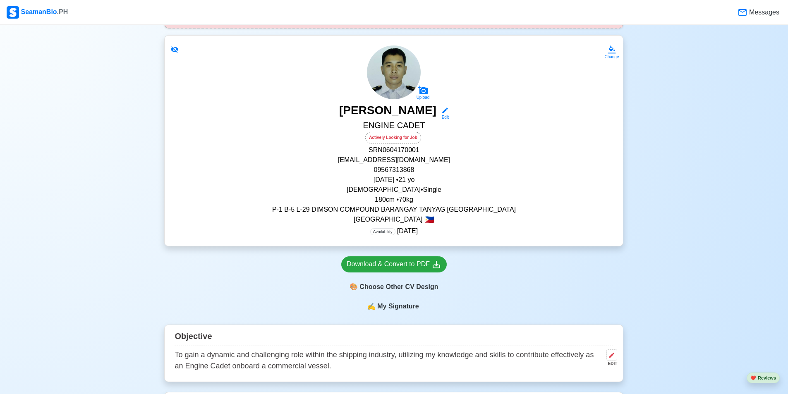
scroll to position [166, 0]
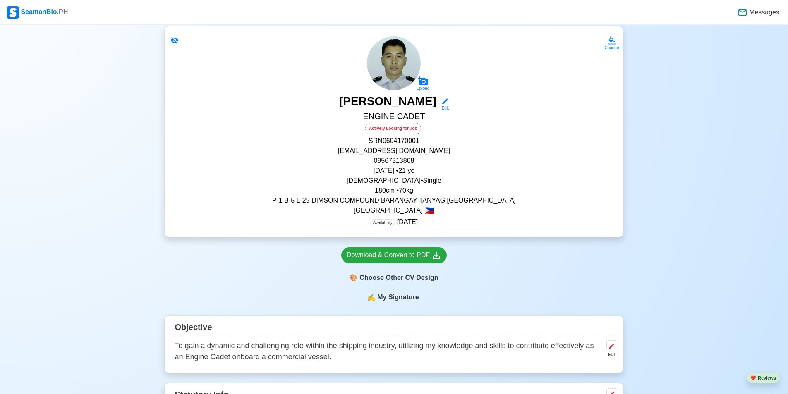
scroll to position [248, 0]
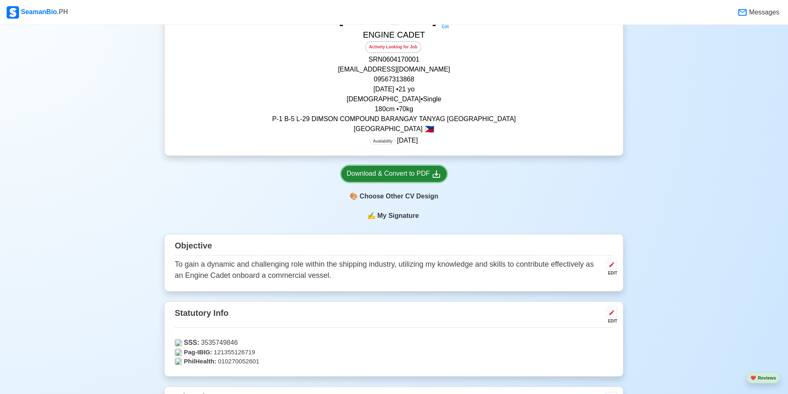
click at [418, 175] on div "Download & Convert to PDF" at bounding box center [394, 174] width 95 height 10
